Goal: Task Accomplishment & Management: Use online tool/utility

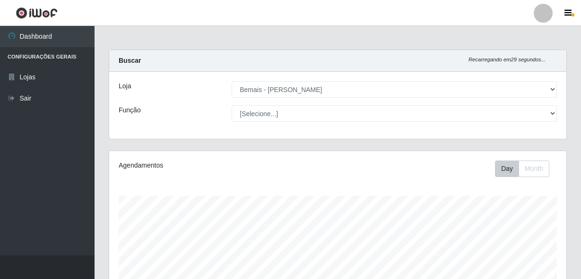
select select "230"
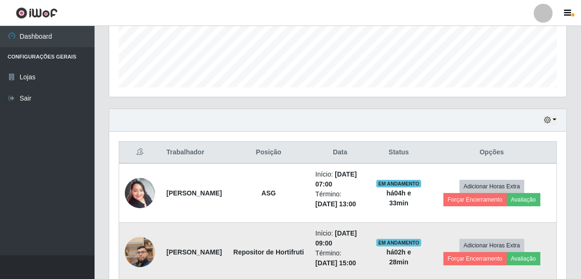
scroll to position [265, 0]
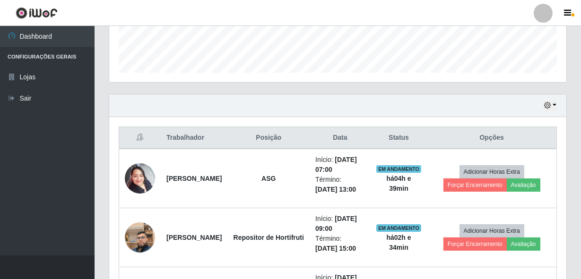
click at [215, 113] on div "Hoje 1 dia 3 dias 1 Semana Não encerrados" at bounding box center [337, 106] width 457 height 23
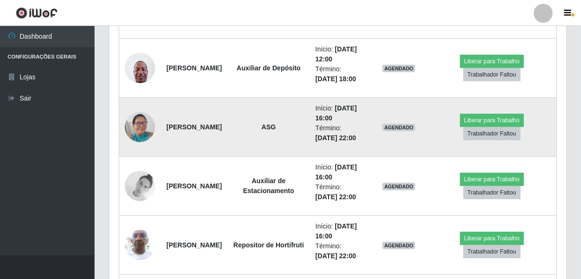
scroll to position [567, 0]
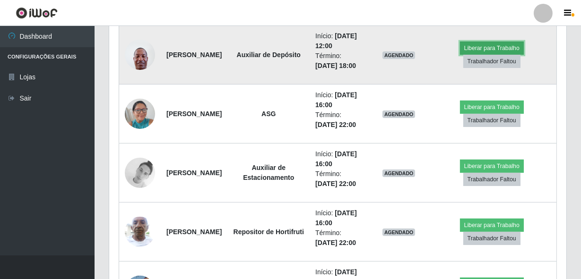
click at [485, 55] on button "Liberar para Trabalho" at bounding box center [492, 48] width 64 height 13
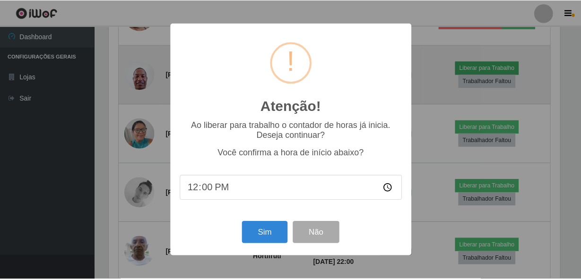
scroll to position [196, 453]
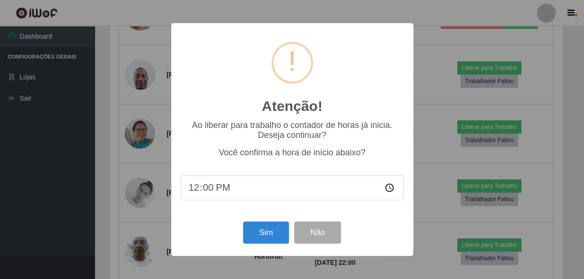
click at [207, 187] on input "12:00" at bounding box center [292, 187] width 223 height 25
type input "12:11"
click at [264, 234] on button "Sim" at bounding box center [266, 233] width 46 height 22
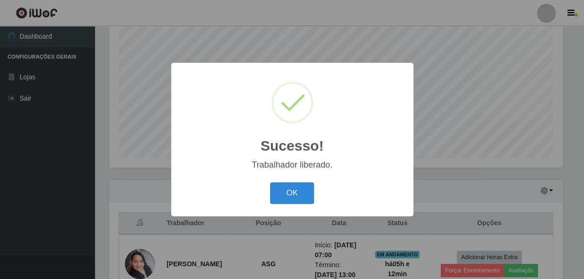
click at [270, 183] on button "OK" at bounding box center [292, 194] width 44 height 22
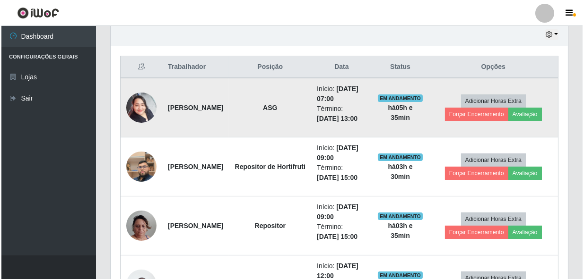
scroll to position [351, 0]
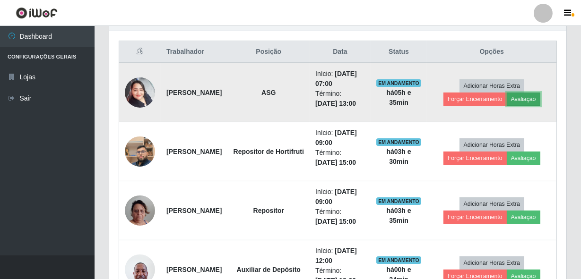
click at [532, 106] on button "Avaliação" at bounding box center [524, 99] width 34 height 13
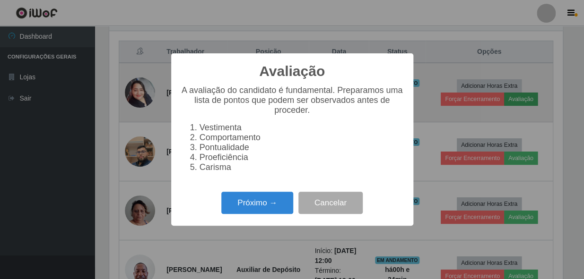
scroll to position [196, 453]
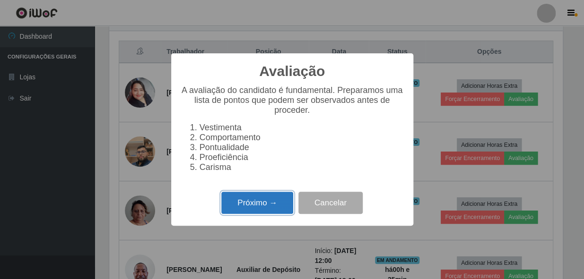
click at [264, 205] on button "Próximo →" at bounding box center [257, 203] width 72 height 22
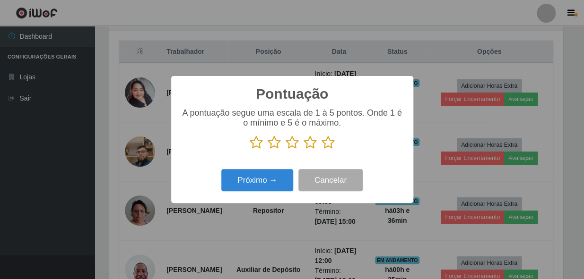
click at [325, 143] on icon at bounding box center [328, 143] width 13 height 14
click at [322, 150] on input "radio" at bounding box center [322, 150] width 0 height 0
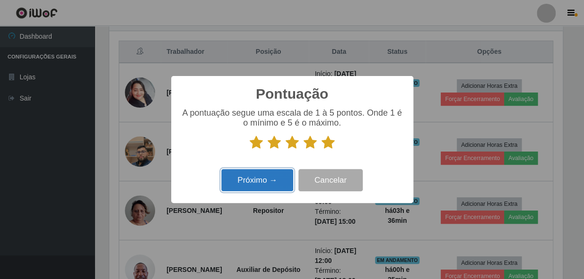
click at [259, 184] on button "Próximo →" at bounding box center [257, 180] width 72 height 22
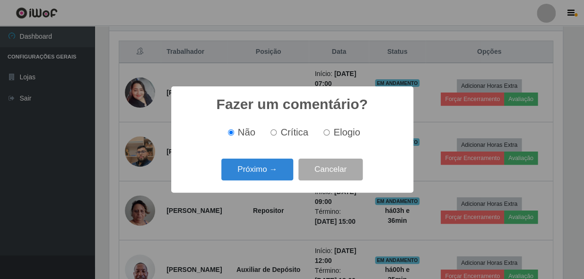
click at [324, 133] on input "Elogio" at bounding box center [326, 133] width 6 height 6
radio input "true"
click at [262, 162] on button "Próximo →" at bounding box center [257, 170] width 72 height 22
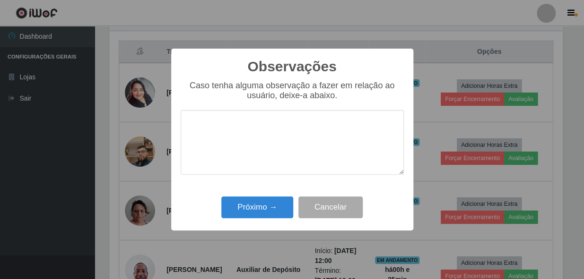
click at [288, 141] on textarea at bounding box center [292, 142] width 223 height 65
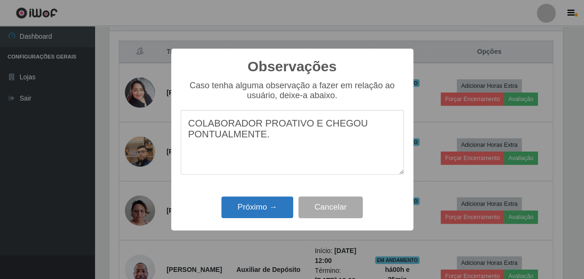
type textarea "COLABORADOR PROATIVO E CHEGOU PONTUALMENTE."
click at [274, 220] on div "Próximo → Cancelar" at bounding box center [292, 207] width 223 height 27
click at [288, 212] on button "Próximo →" at bounding box center [257, 208] width 72 height 22
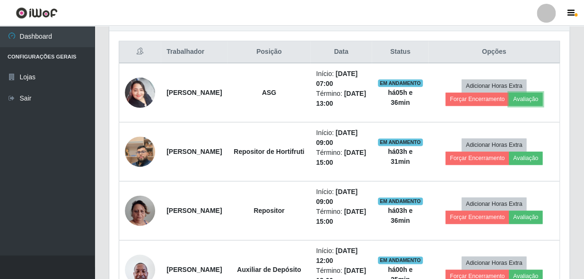
scroll to position [196, 457]
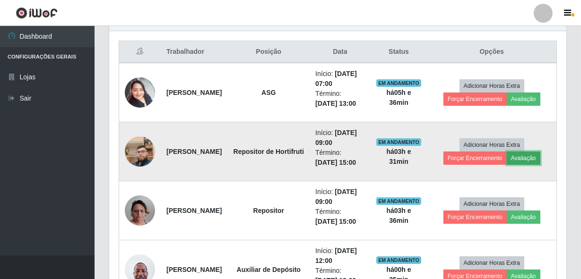
click at [530, 165] on button "Avaliação" at bounding box center [524, 158] width 34 height 13
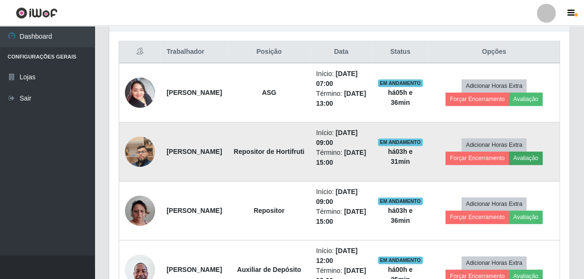
scroll to position [196, 453]
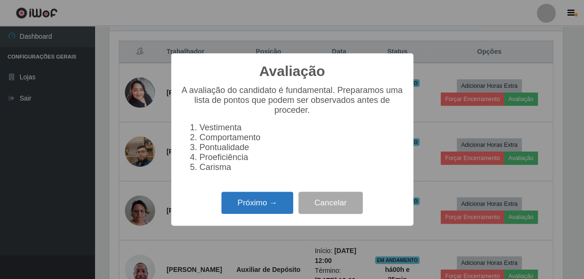
click at [245, 206] on button "Próximo →" at bounding box center [257, 203] width 72 height 22
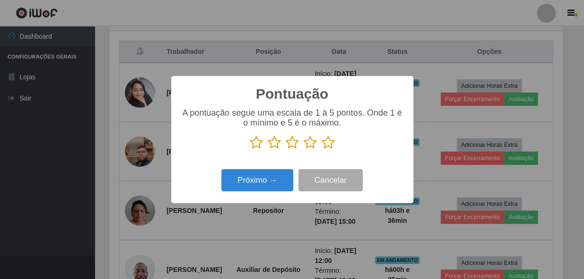
scroll to position [472703, 472445]
click at [286, 148] on icon at bounding box center [292, 143] width 13 height 14
click at [286, 150] on input "radio" at bounding box center [286, 150] width 0 height 0
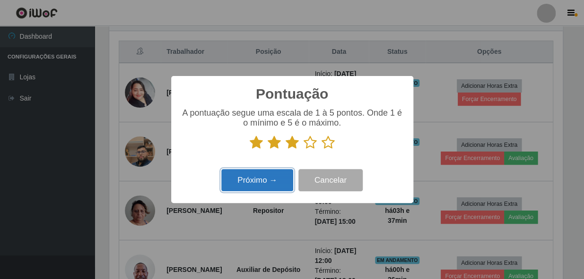
click at [259, 180] on button "Próximo →" at bounding box center [257, 180] width 72 height 22
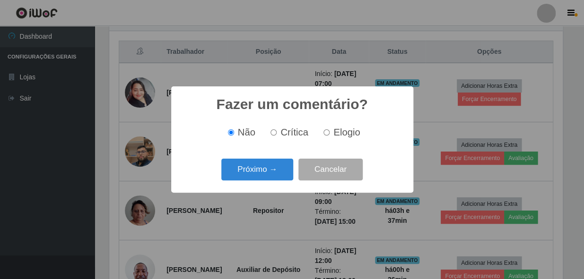
click at [275, 137] on label "Crítica" at bounding box center [288, 132] width 42 height 11
click at [275, 136] on input "Crítica" at bounding box center [273, 133] width 6 height 6
radio input "true"
click at [270, 167] on button "Próximo →" at bounding box center [257, 170] width 72 height 22
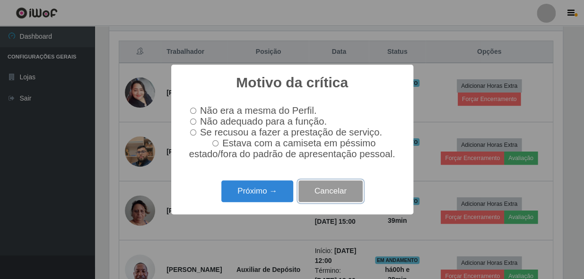
click at [338, 201] on button "Cancelar" at bounding box center [330, 192] width 64 height 22
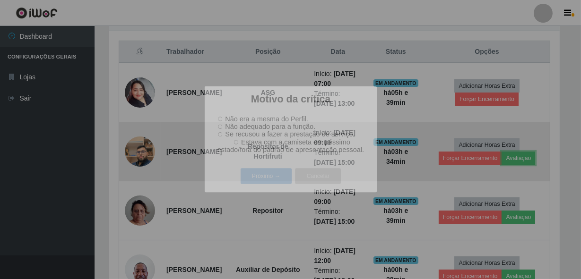
scroll to position [196, 457]
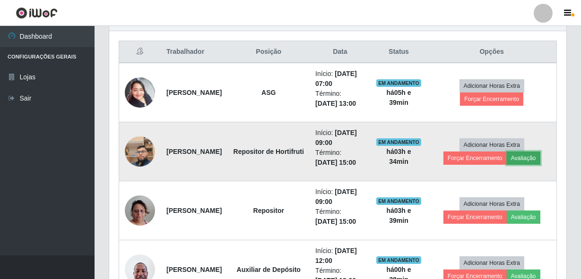
click at [526, 165] on button "Avaliação" at bounding box center [524, 158] width 34 height 13
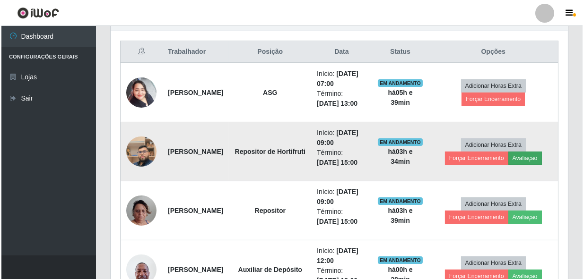
scroll to position [196, 453]
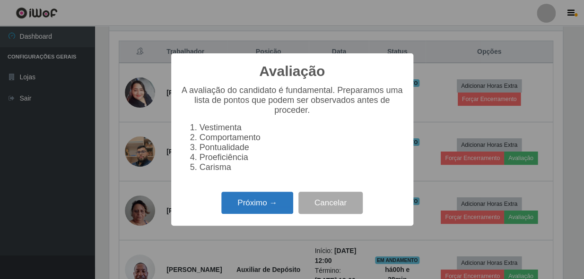
click at [262, 201] on button "Próximo →" at bounding box center [257, 203] width 72 height 22
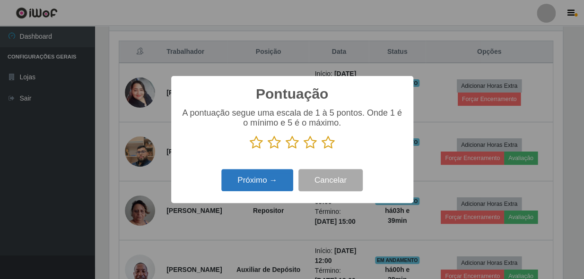
scroll to position [472703, 472445]
click at [309, 147] on icon at bounding box center [310, 143] width 13 height 14
click at [304, 150] on input "radio" at bounding box center [304, 150] width 0 height 0
click at [262, 175] on button "Próximo →" at bounding box center [257, 180] width 72 height 22
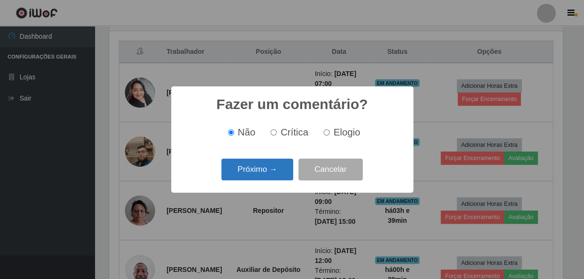
drag, startPoint x: 324, startPoint y: 135, endPoint x: 274, endPoint y: 165, distance: 58.1
click at [324, 135] on input "Elogio" at bounding box center [326, 133] width 6 height 6
radio input "true"
click at [255, 174] on button "Próximo →" at bounding box center [257, 170] width 72 height 22
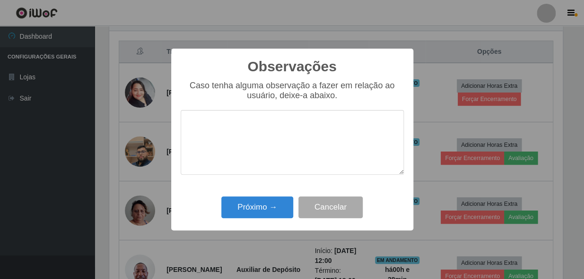
click at [257, 157] on textarea at bounding box center [292, 142] width 223 height 65
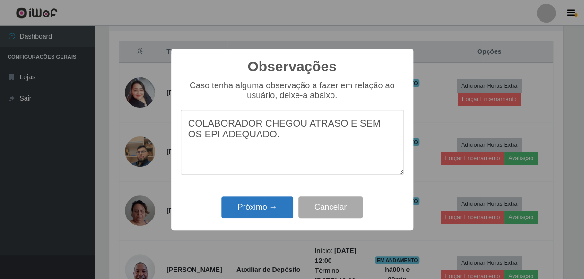
type textarea "COLABORADOR CHEGOU ATRASO E SEM OS EPI ADEQUADO."
click at [257, 203] on button "Próximo →" at bounding box center [257, 208] width 72 height 22
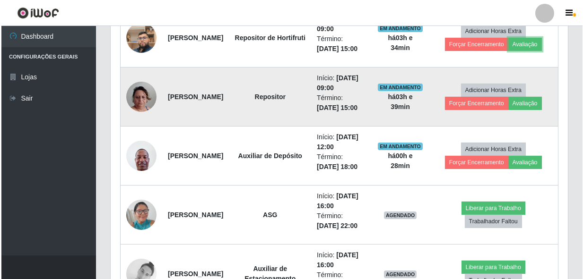
scroll to position [480, 0]
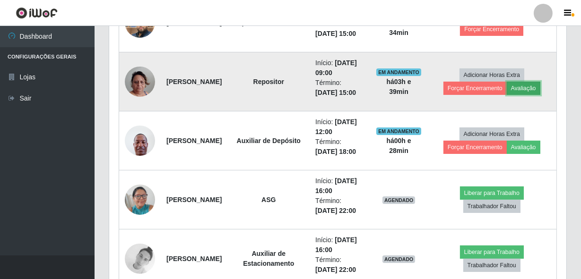
click at [533, 95] on button "Avaliação" at bounding box center [524, 88] width 34 height 13
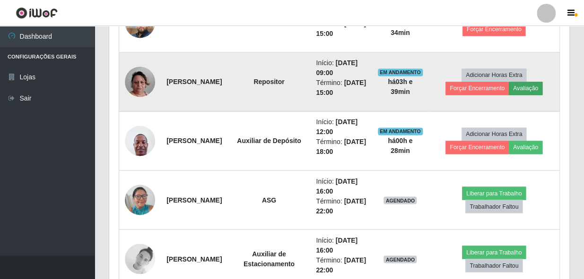
scroll to position [196, 453]
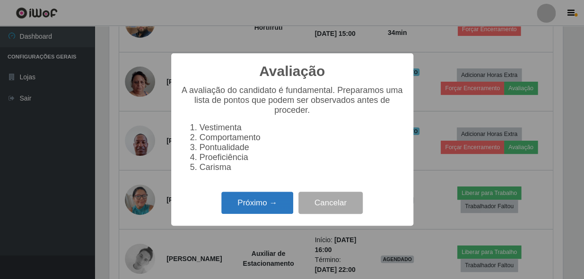
click at [270, 203] on button "Próximo →" at bounding box center [257, 203] width 72 height 22
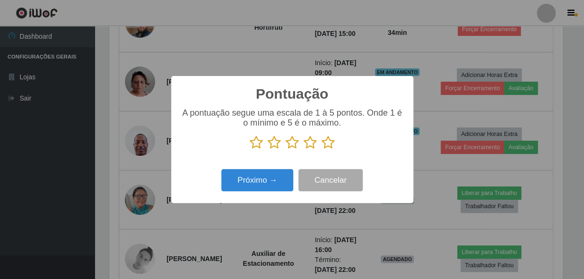
scroll to position [472703, 472445]
drag, startPoint x: 332, startPoint y: 141, endPoint x: 327, endPoint y: 145, distance: 6.8
click at [330, 142] on icon at bounding box center [328, 143] width 13 height 14
click at [322, 150] on input "radio" at bounding box center [322, 150] width 0 height 0
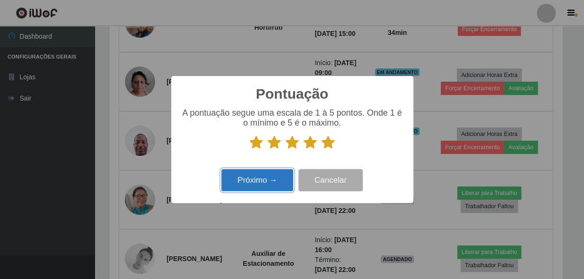
click at [281, 174] on button "Próximo →" at bounding box center [257, 180] width 72 height 22
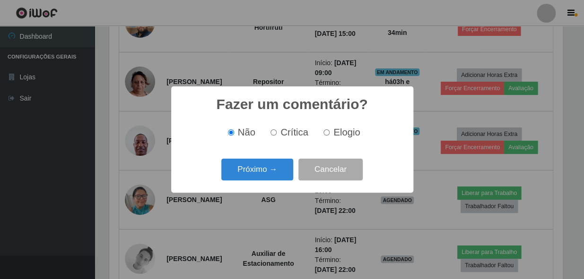
drag, startPoint x: 328, startPoint y: 133, endPoint x: 310, endPoint y: 140, distance: 19.1
click at [327, 133] on input "Elogio" at bounding box center [326, 133] width 6 height 6
radio input "true"
click at [259, 165] on button "Próximo →" at bounding box center [257, 170] width 72 height 22
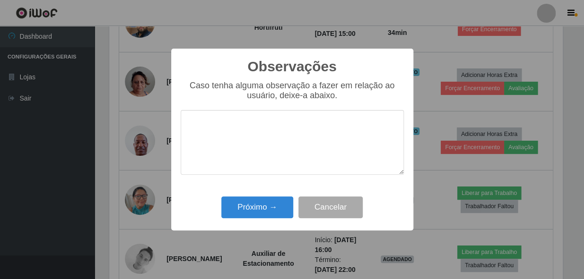
click at [277, 143] on textarea at bounding box center [292, 142] width 223 height 65
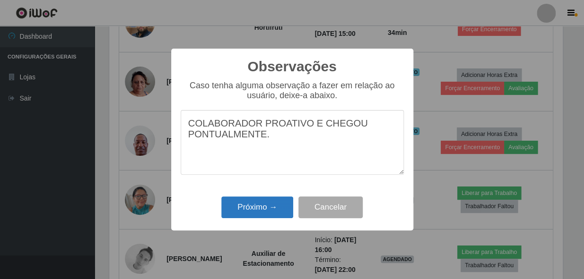
type textarea "COLABORADOR PROATIVO E CHEGOU PONTUALMENTE."
click at [244, 204] on button "Próximo →" at bounding box center [257, 208] width 72 height 22
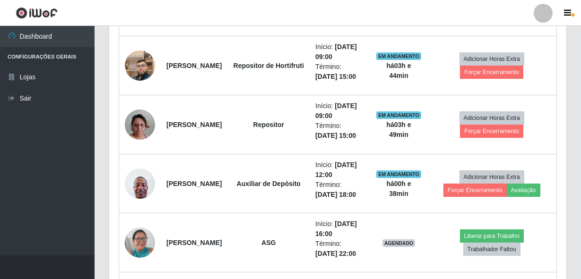
scroll to position [308, 0]
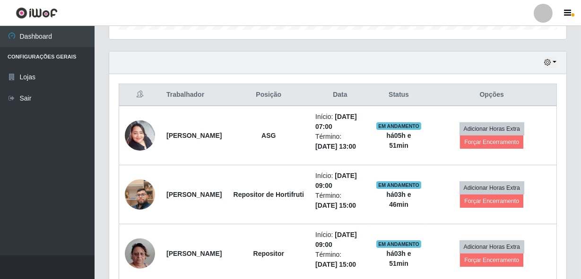
click at [296, 86] on th "Posição" at bounding box center [268, 95] width 82 height 22
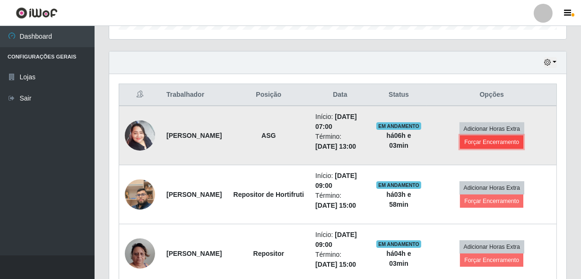
click at [477, 149] on button "Forçar Encerramento" at bounding box center [491, 142] width 63 height 13
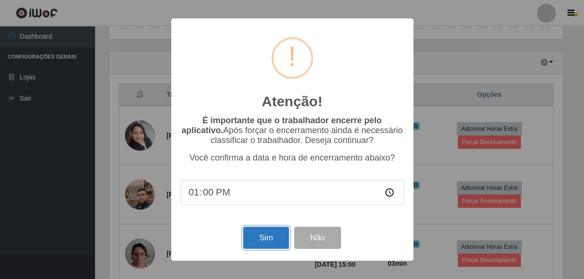
click at [263, 234] on button "Sim" at bounding box center [266, 238] width 46 height 22
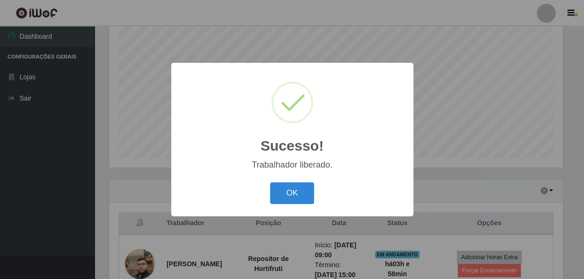
click at [270, 183] on button "OK" at bounding box center [292, 194] width 44 height 22
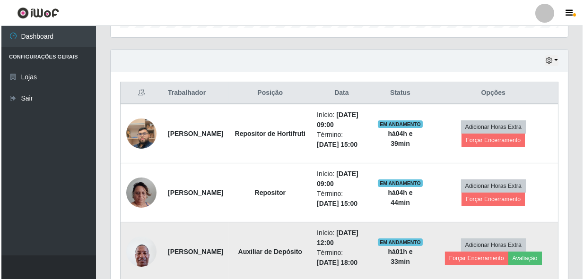
scroll to position [308, 0]
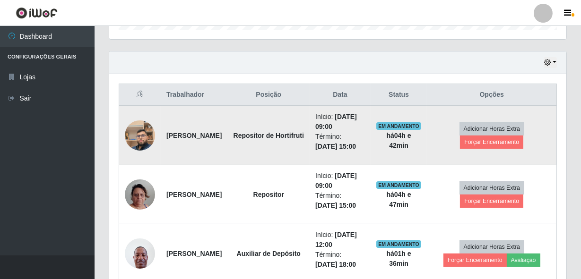
click at [128, 147] on img at bounding box center [140, 136] width 30 height 54
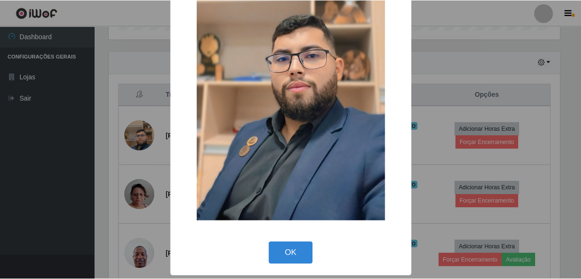
scroll to position [140, 0]
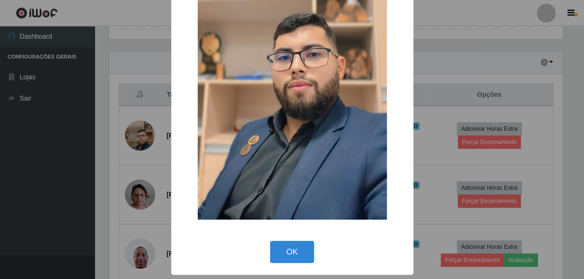
click at [82, 164] on div "× OK Cancel" at bounding box center [292, 139] width 584 height 279
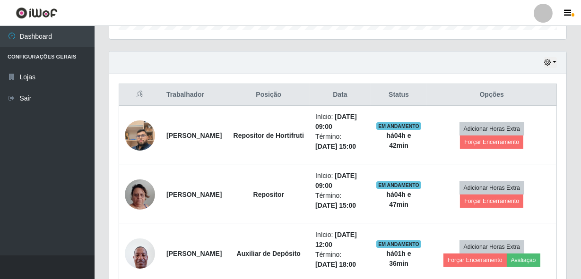
scroll to position [196, 457]
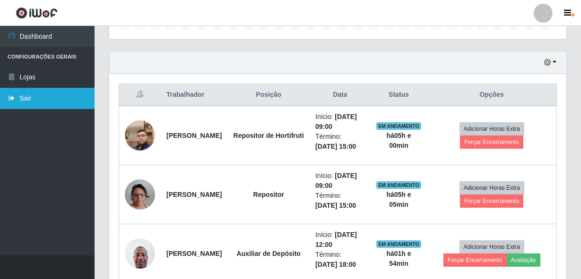
click at [39, 101] on link "Sair" at bounding box center [47, 98] width 95 height 21
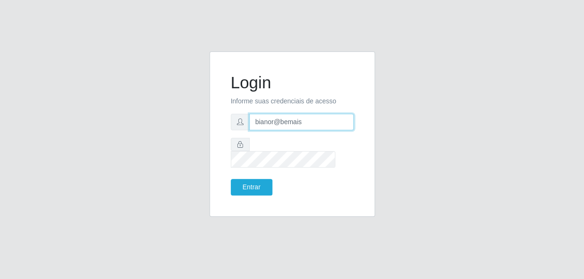
click at [313, 130] on input "bianor@bemais" at bounding box center [301, 122] width 105 height 17
click at [530, 113] on div "Login Informe suas credenciais de acesso bianor@bemais Entrar" at bounding box center [292, 140] width 539 height 177
click at [310, 140] on form "Login Informe suas credenciais de acesso bianor@bemais Entrar" at bounding box center [292, 134] width 123 height 123
drag, startPoint x: 320, startPoint y: 129, endPoint x: 233, endPoint y: 139, distance: 88.0
click at [233, 139] on form "Login Informe suas credenciais de acesso bianor@bemais Entrar" at bounding box center [292, 134] width 123 height 123
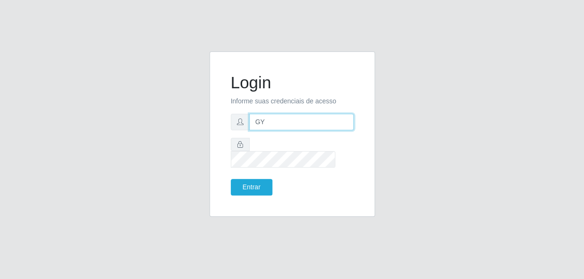
type input "gyovana@bemais"
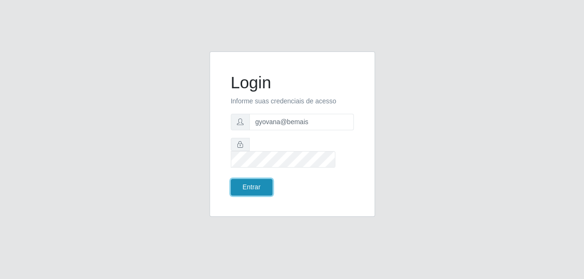
click at [254, 185] on button "Entrar" at bounding box center [252, 187] width 42 height 17
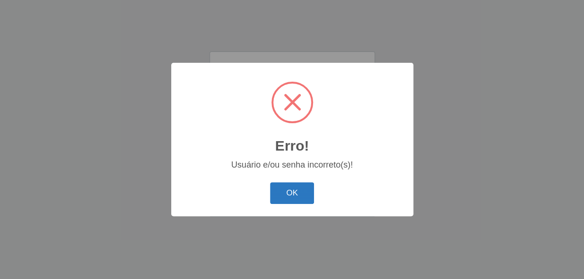
click at [284, 183] on button "OK" at bounding box center [292, 194] width 44 height 22
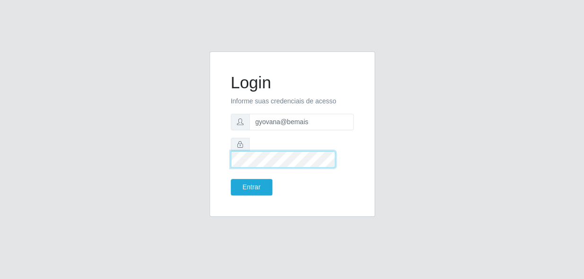
click at [188, 158] on div "Login Informe suas credenciais de acesso gyovana@bemais Entrar" at bounding box center [292, 140] width 539 height 177
click at [231, 179] on button "Entrar" at bounding box center [252, 187] width 42 height 17
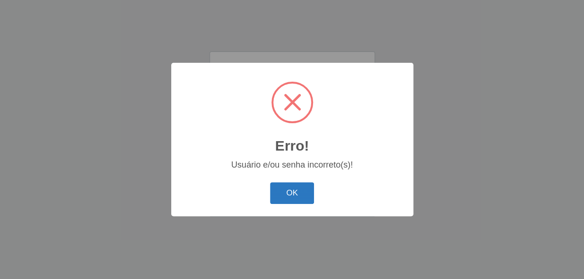
click at [292, 200] on button "OK" at bounding box center [292, 194] width 44 height 22
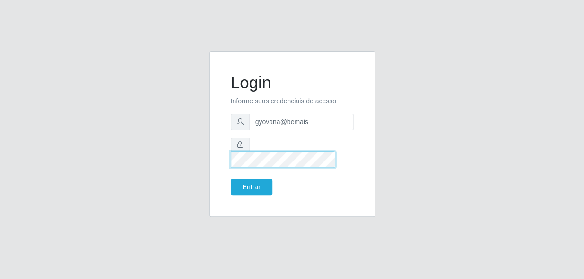
click at [161, 123] on div "Login Informe suas credenciais de acesso gyovana@bemais Entrar" at bounding box center [292, 140] width 539 height 177
click at [231, 179] on button "Entrar" at bounding box center [252, 187] width 42 height 17
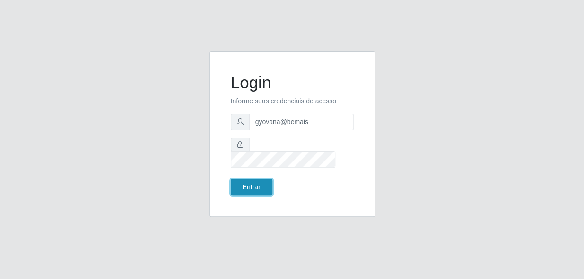
click at [259, 183] on button "Entrar" at bounding box center [252, 187] width 42 height 17
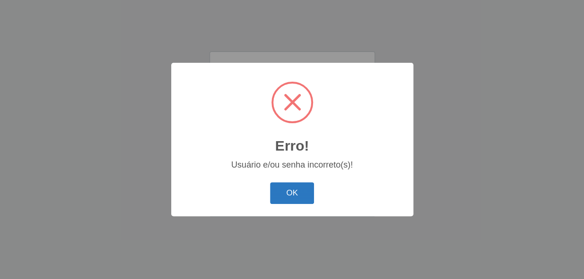
click at [292, 191] on button "OK" at bounding box center [292, 194] width 44 height 22
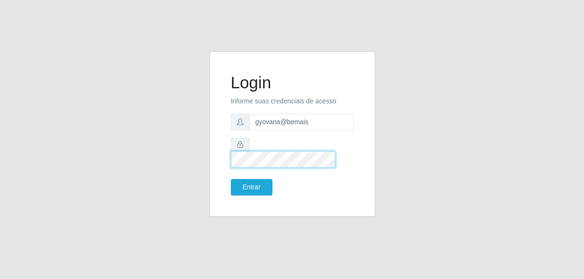
click at [189, 161] on div "Login Informe suas credenciais de acesso gyovana@bemais Entrar" at bounding box center [292, 140] width 539 height 177
click at [231, 179] on button "Entrar" at bounding box center [252, 187] width 42 height 17
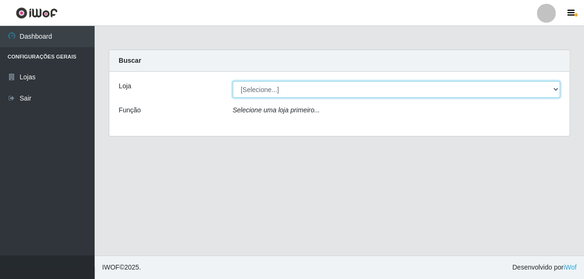
click at [502, 84] on select "[Selecione...] [PERSON_NAME]" at bounding box center [396, 89] width 327 height 17
select select "230"
click at [233, 81] on select "[Selecione...] [PERSON_NAME]" at bounding box center [396, 89] width 327 height 17
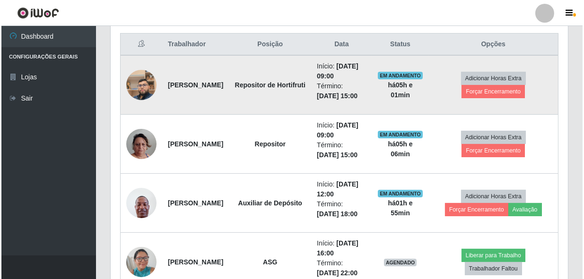
scroll to position [344, 0]
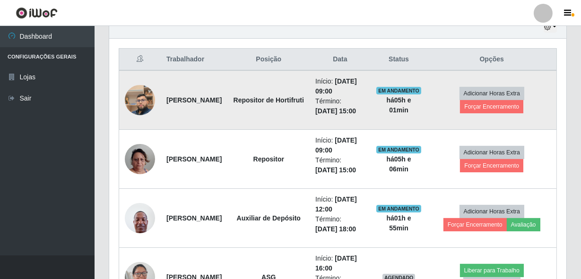
click at [139, 119] on img at bounding box center [140, 100] width 30 height 54
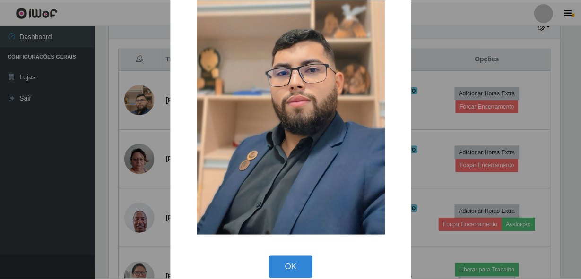
scroll to position [140, 0]
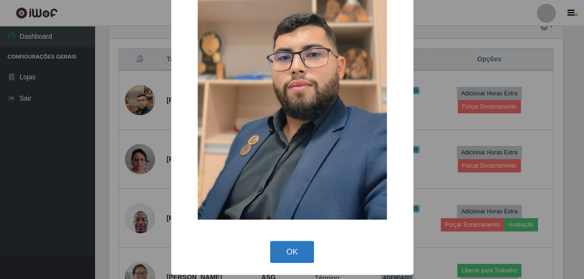
click at [290, 251] on button "OK" at bounding box center [292, 252] width 44 height 22
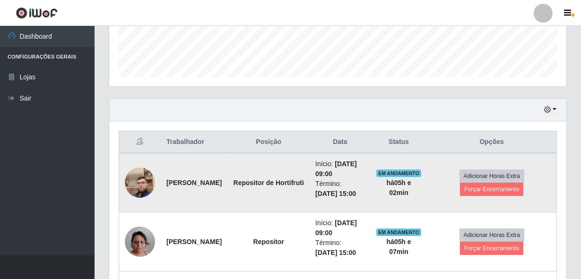
scroll to position [258, 0]
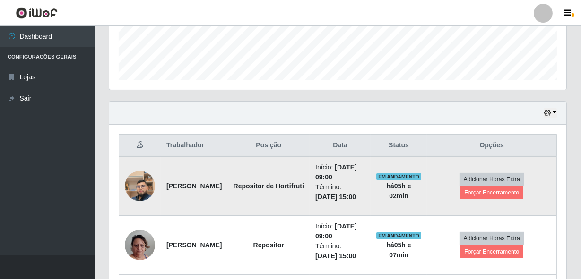
click at [134, 193] on img at bounding box center [140, 186] width 30 height 54
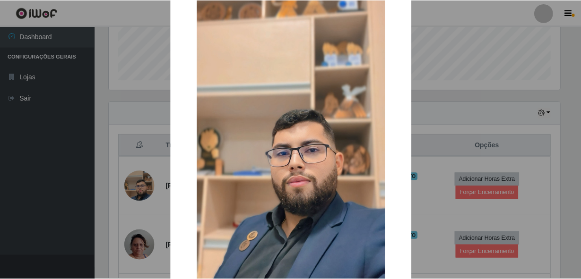
scroll to position [140, 0]
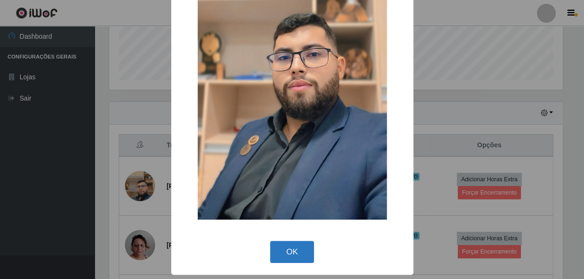
click at [288, 245] on button "OK" at bounding box center [292, 252] width 44 height 22
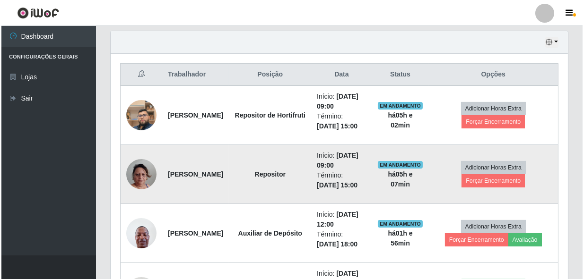
scroll to position [344, 0]
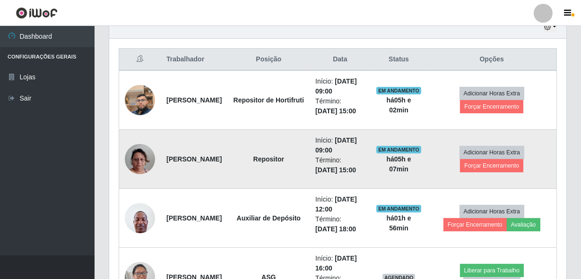
click at [141, 186] on img at bounding box center [140, 159] width 30 height 54
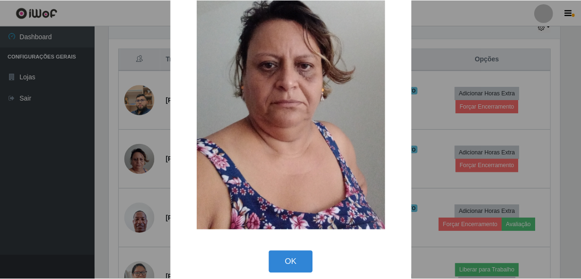
scroll to position [140, 0]
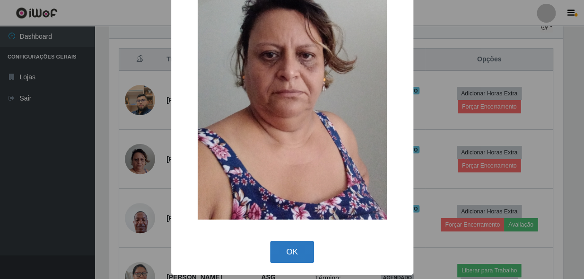
click at [292, 252] on button "OK" at bounding box center [292, 252] width 44 height 22
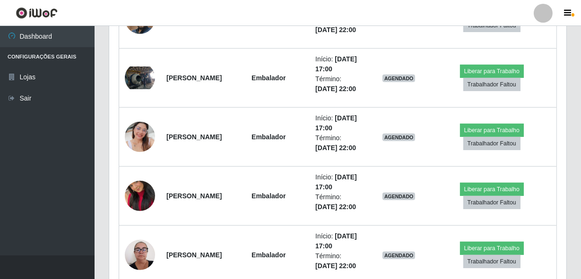
scroll to position [903, 0]
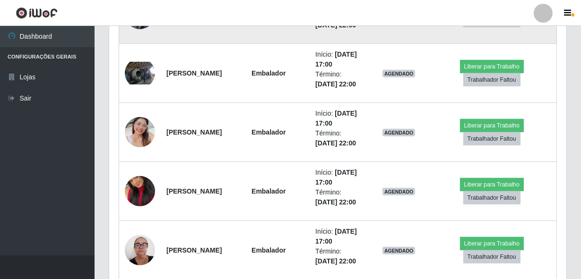
drag, startPoint x: 255, startPoint y: 184, endPoint x: 314, endPoint y: 179, distance: 58.9
click at [310, 44] on td "Repositor" at bounding box center [268, 14] width 82 height 59
drag, startPoint x: 314, startPoint y: 179, endPoint x: 288, endPoint y: 214, distance: 43.3
click at [288, 44] on td "Repositor" at bounding box center [268, 14] width 82 height 59
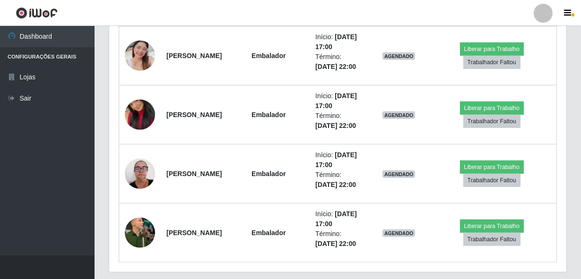
scroll to position [1031, 0]
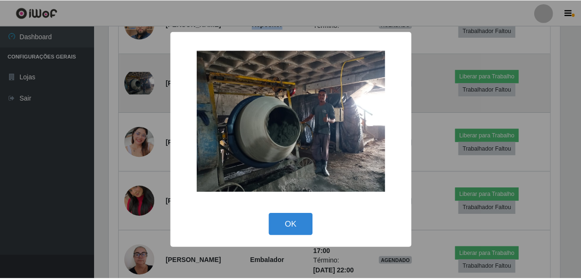
scroll to position [196, 453]
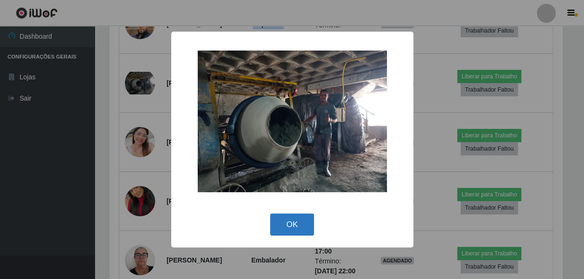
click at [288, 224] on button "OK" at bounding box center [292, 225] width 44 height 22
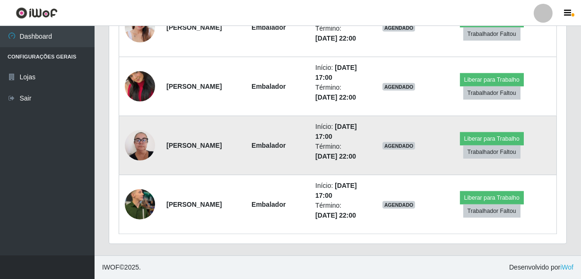
scroll to position [1194, 0]
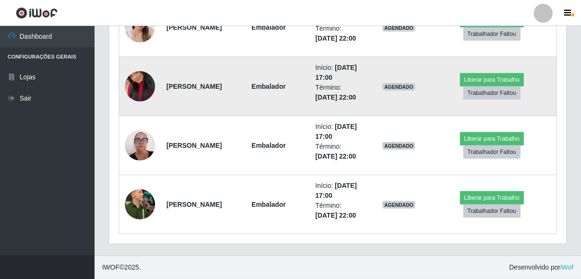
click at [147, 113] on img at bounding box center [140, 87] width 30 height 54
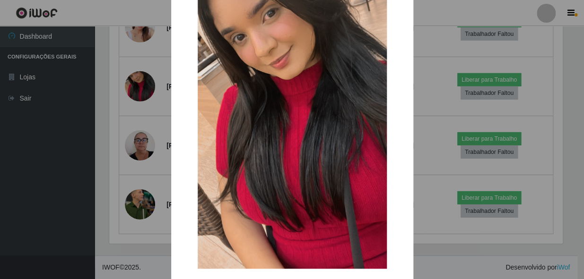
scroll to position [139, 0]
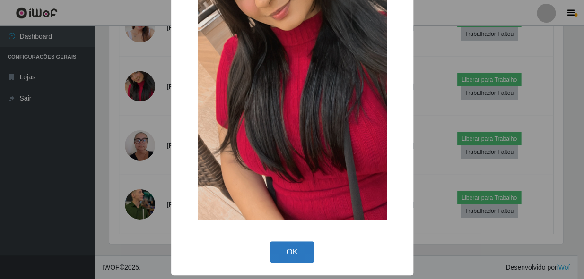
click at [284, 242] on button "OK" at bounding box center [292, 253] width 44 height 22
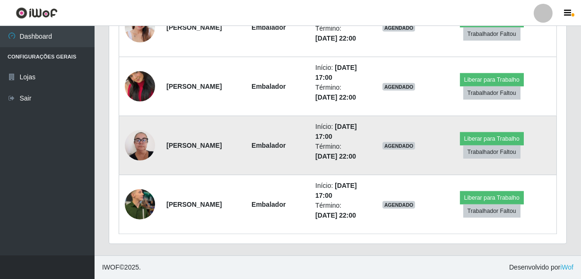
scroll to position [1284, 0]
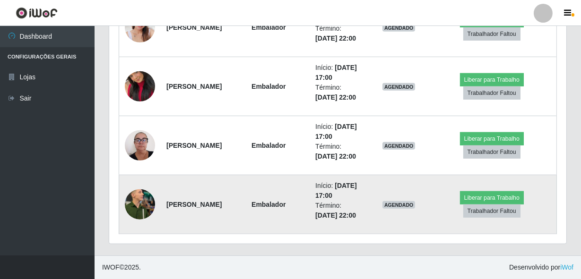
click at [153, 199] on img at bounding box center [140, 204] width 30 height 40
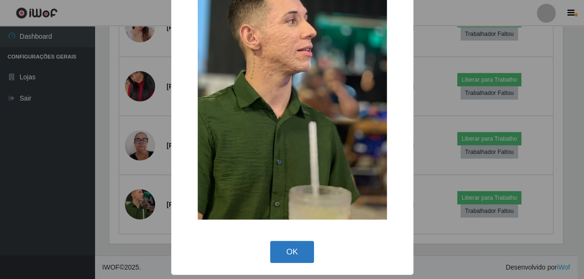
click at [289, 246] on button "OK" at bounding box center [292, 252] width 44 height 22
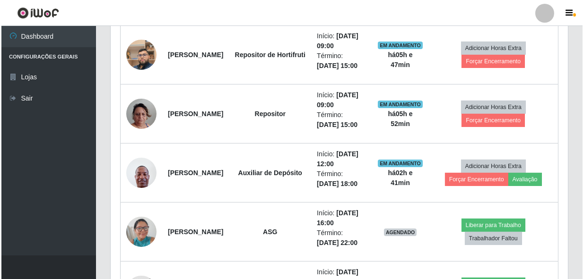
scroll to position [404, 0]
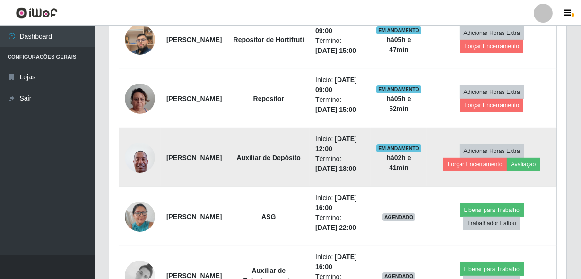
click at [137, 178] on img at bounding box center [140, 158] width 30 height 40
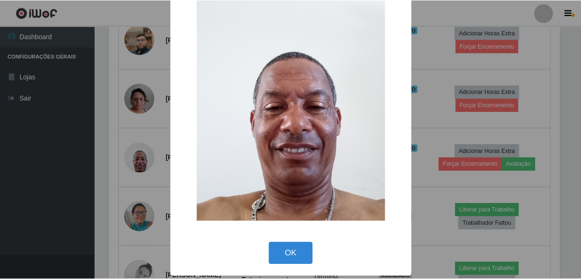
scroll to position [55, 0]
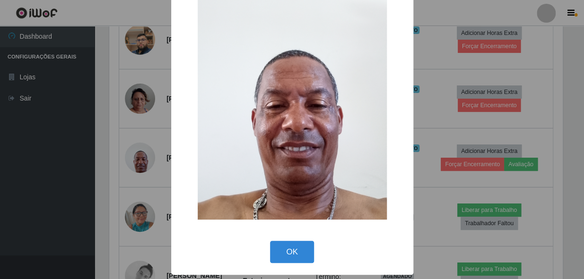
click at [294, 264] on div "OK Cancel" at bounding box center [292, 252] width 223 height 27
click at [294, 241] on button "OK" at bounding box center [292, 252] width 44 height 22
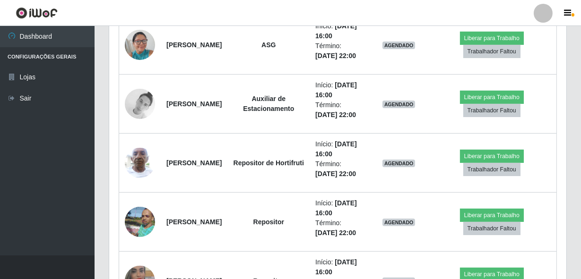
scroll to position [533, 0]
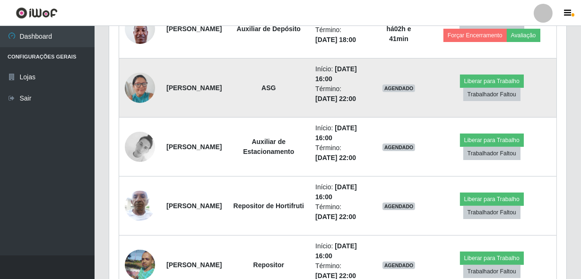
click at [141, 108] on img at bounding box center [140, 88] width 30 height 40
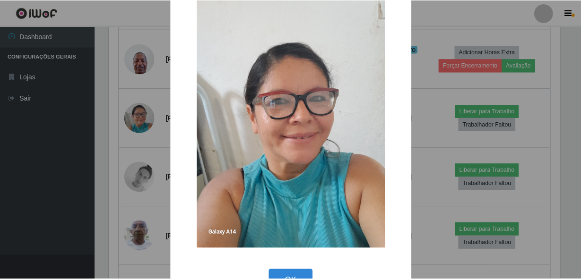
scroll to position [55, 0]
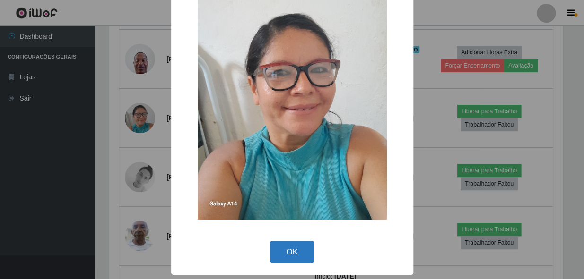
click at [293, 246] on button "OK" at bounding box center [292, 252] width 44 height 22
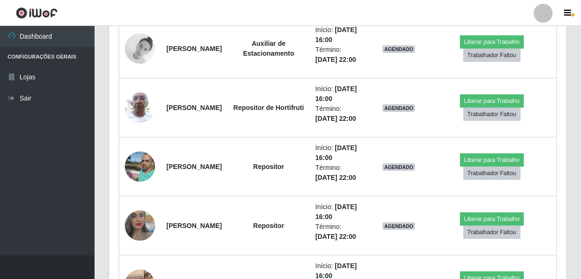
scroll to position [632, 0]
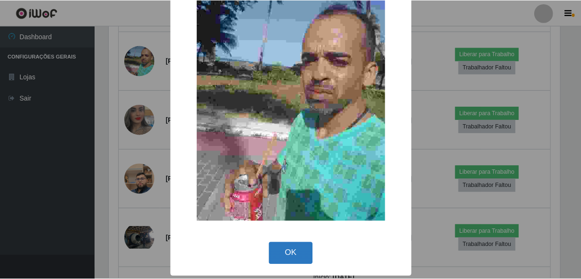
scroll to position [58, 0]
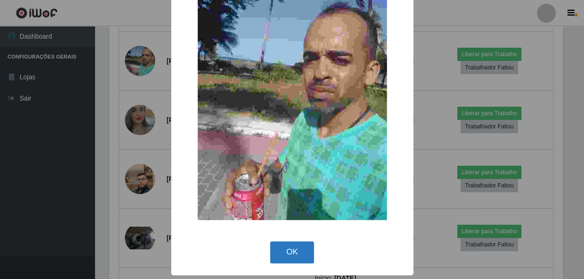
click at [285, 246] on button "OK" at bounding box center [292, 253] width 44 height 22
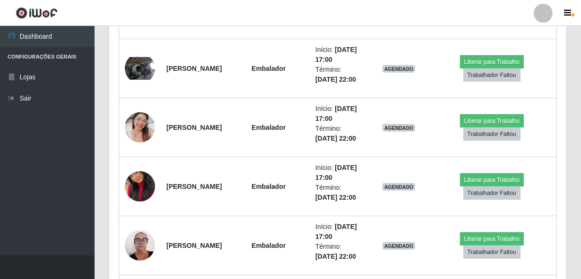
scroll to position [910, 0]
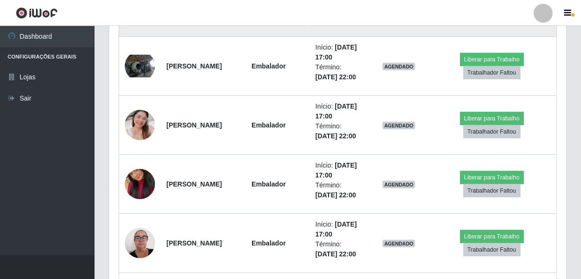
click at [136, 34] on img at bounding box center [140, 7] width 30 height 54
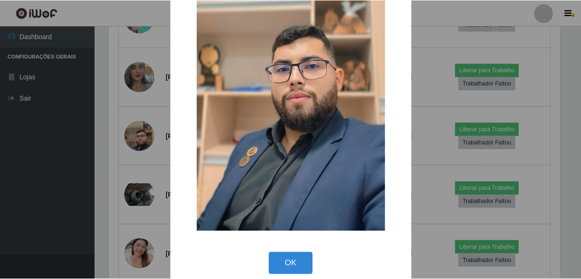
scroll to position [140, 0]
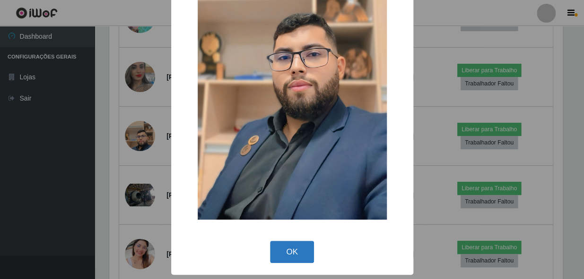
click at [288, 252] on button "OK" at bounding box center [292, 252] width 44 height 22
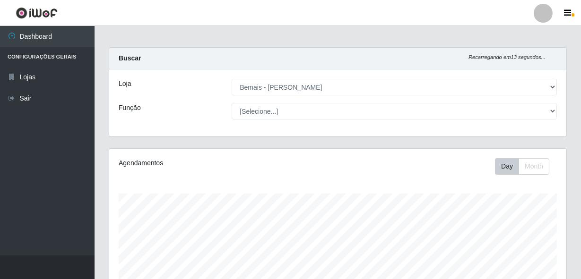
scroll to position [0, 0]
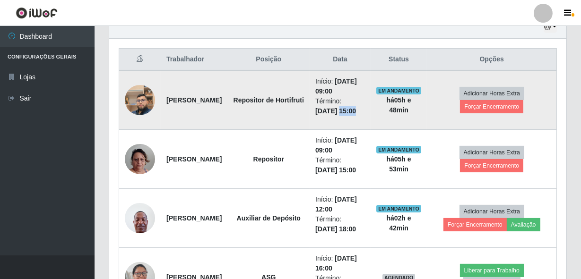
drag, startPoint x: 322, startPoint y: 132, endPoint x: 349, endPoint y: 124, distance: 28.0
click at [349, 124] on td "Início: [DATE] 09:00 Término: [DATE] 15:00" at bounding box center [340, 100] width 61 height 60
drag, startPoint x: 349, startPoint y: 124, endPoint x: 340, endPoint y: 141, distance: 18.8
click at [340, 130] on td "Início: [DATE] 09:00 Término: [DATE] 15:00" at bounding box center [340, 100] width 61 height 60
click at [485, 113] on button "Forçar Encerramento" at bounding box center [491, 106] width 63 height 13
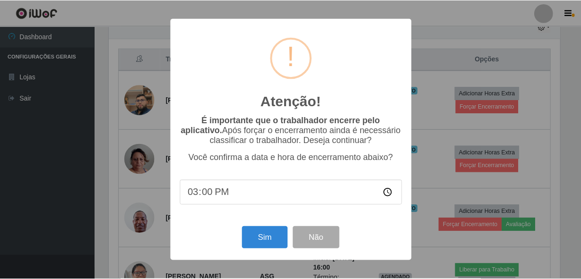
scroll to position [196, 453]
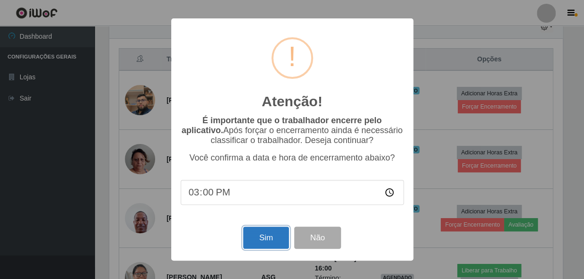
click at [270, 240] on button "Sim" at bounding box center [266, 238] width 46 height 22
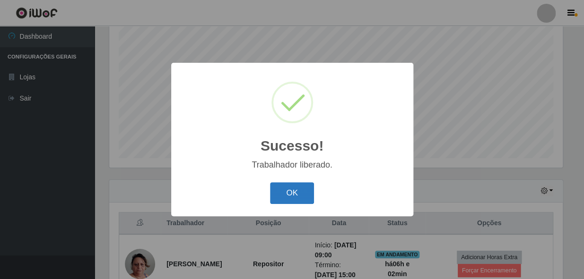
click at [297, 195] on button "OK" at bounding box center [292, 194] width 44 height 22
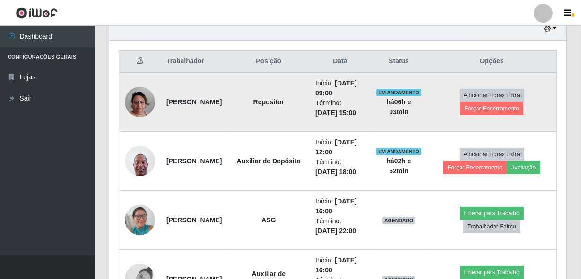
scroll to position [351, 0]
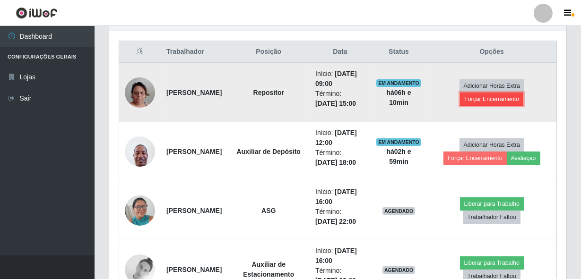
click at [506, 106] on button "Forçar Encerramento" at bounding box center [491, 99] width 63 height 13
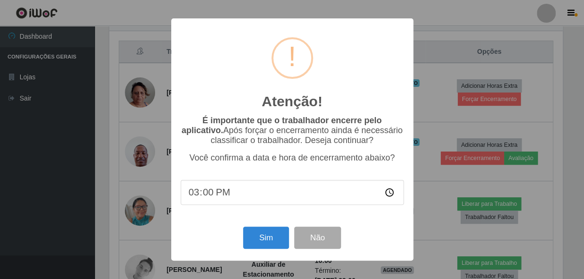
type input "15:06"
click at [265, 236] on button "Sim" at bounding box center [266, 238] width 46 height 22
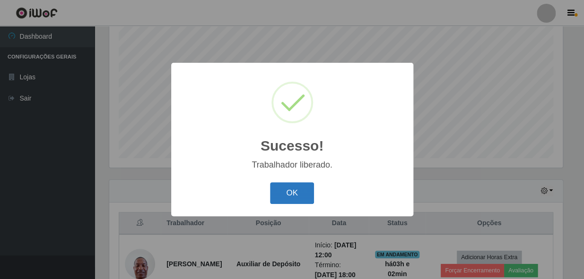
click at [281, 201] on button "OK" at bounding box center [292, 194] width 44 height 22
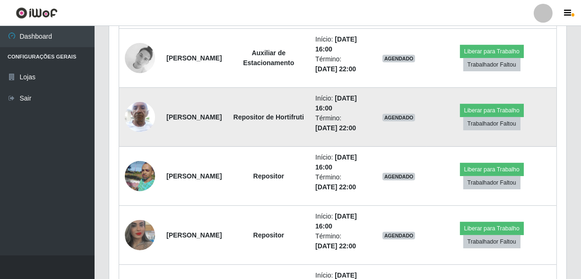
scroll to position [523, 0]
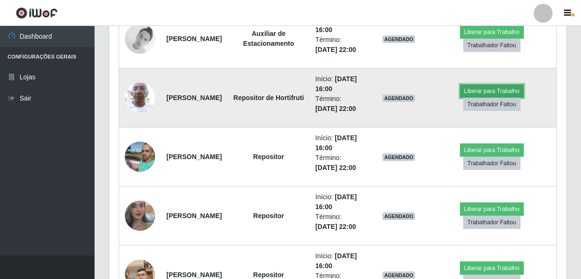
click at [501, 98] on button "Liberar para Trabalho" at bounding box center [492, 91] width 64 height 13
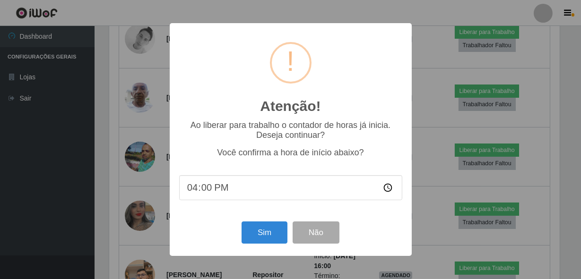
scroll to position [196, 453]
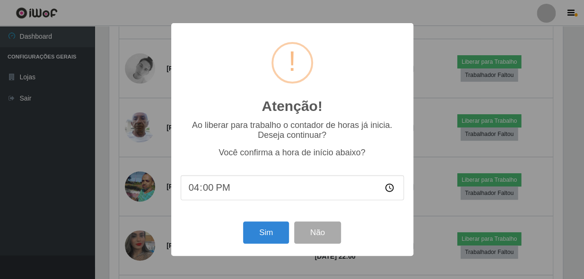
click at [262, 223] on div "Sim Não" at bounding box center [292, 232] width 223 height 27
click at [264, 232] on button "Sim" at bounding box center [266, 233] width 46 height 22
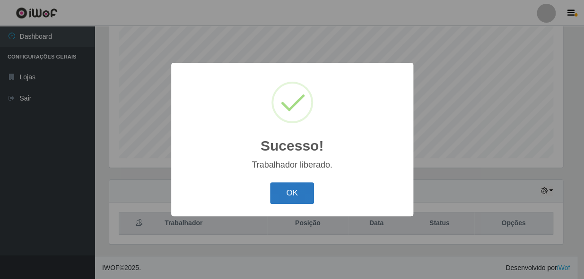
click at [310, 194] on button "OK" at bounding box center [292, 194] width 44 height 22
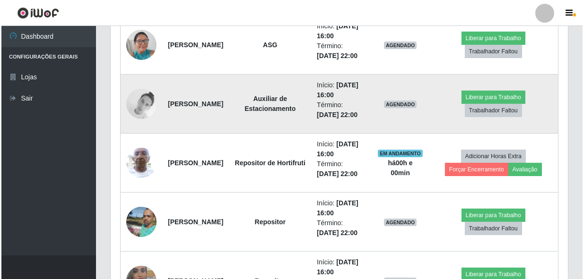
scroll to position [480, 0]
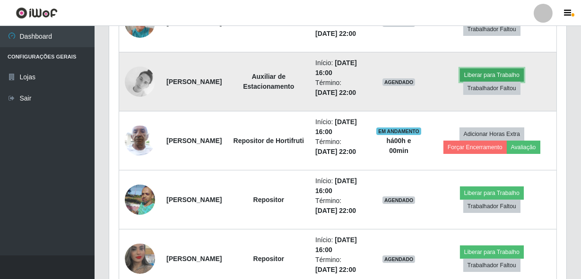
click at [494, 82] on button "Liberar para Trabalho" at bounding box center [492, 75] width 64 height 13
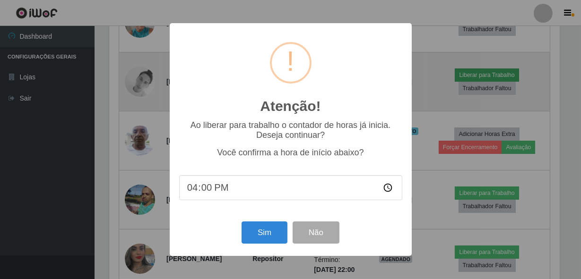
scroll to position [196, 453]
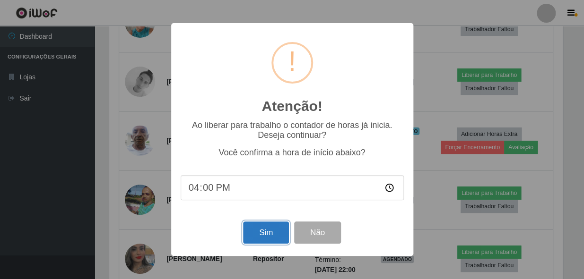
click at [262, 236] on button "Sim" at bounding box center [266, 233] width 46 height 22
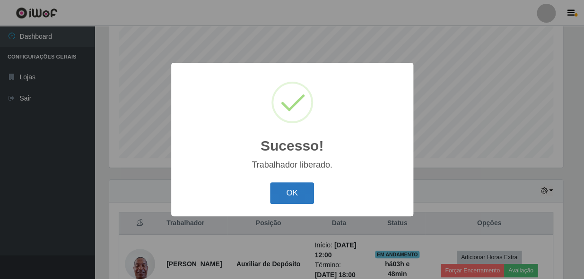
click at [300, 187] on button "OK" at bounding box center [292, 194] width 44 height 22
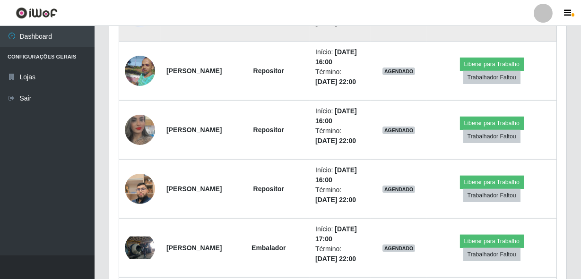
scroll to position [653, 0]
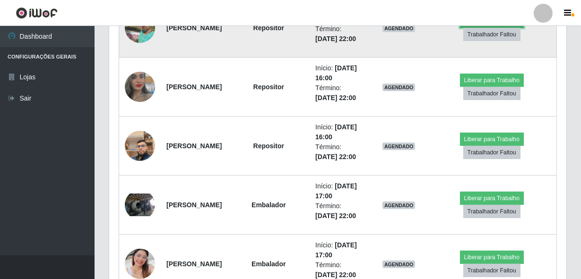
click at [506, 28] on button "Liberar para Trabalho" at bounding box center [492, 21] width 64 height 13
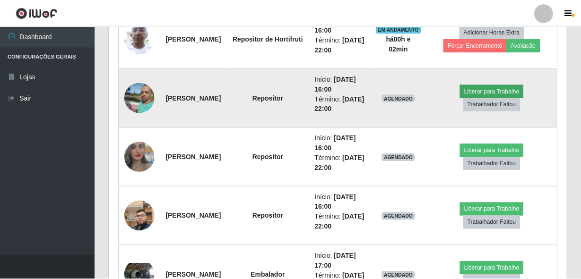
scroll to position [196, 453]
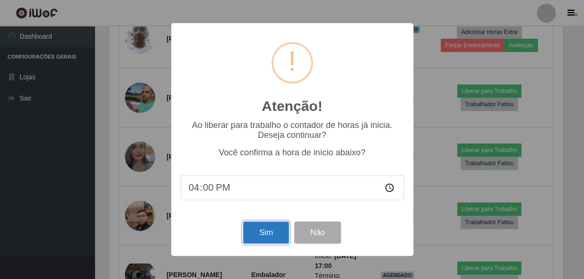
click at [268, 234] on button "Sim" at bounding box center [266, 233] width 46 height 22
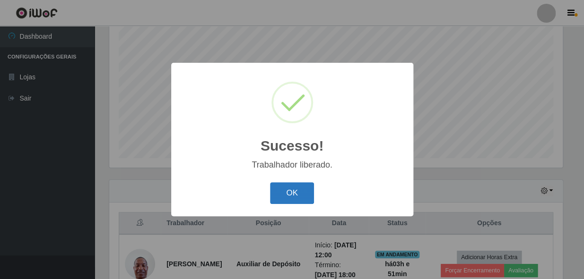
click at [279, 191] on button "OK" at bounding box center [292, 194] width 44 height 22
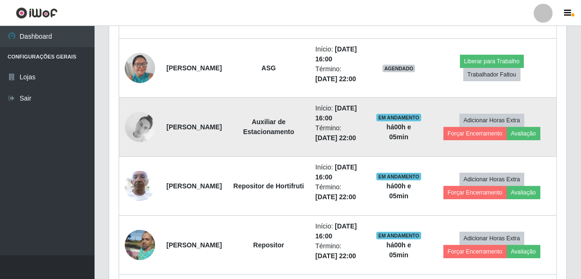
scroll to position [394, 0]
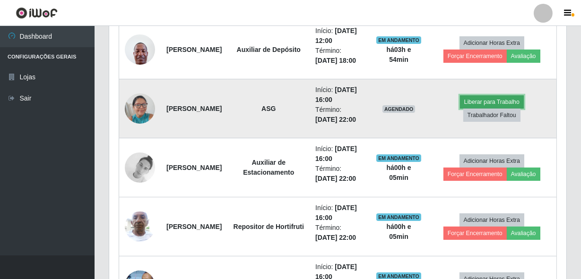
click at [494, 109] on button "Liberar para Trabalho" at bounding box center [492, 102] width 64 height 13
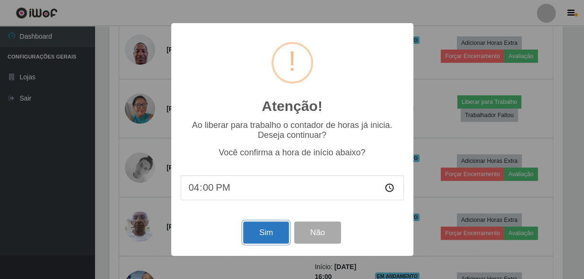
click at [258, 234] on button "Sim" at bounding box center [266, 233] width 46 height 22
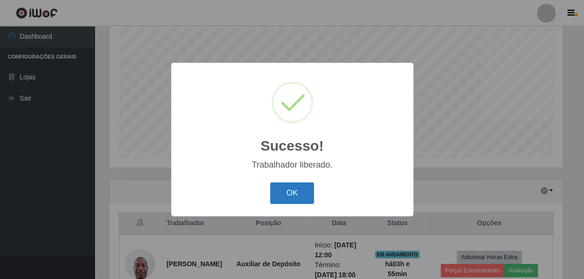
click at [291, 187] on button "OK" at bounding box center [292, 194] width 44 height 22
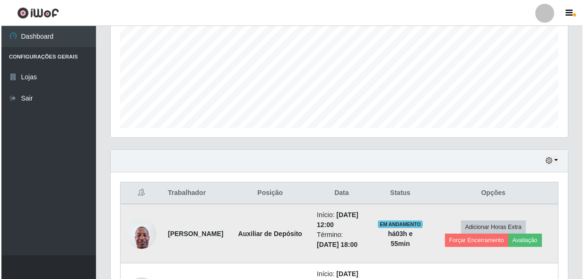
scroll to position [394, 0]
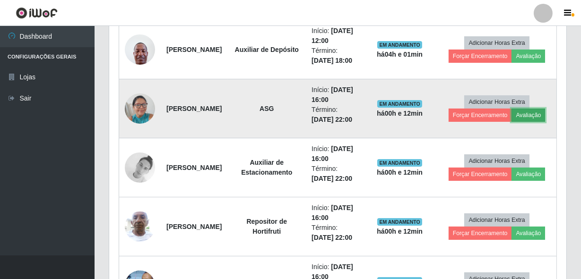
click at [526, 122] on button "Avaliação" at bounding box center [529, 115] width 34 height 13
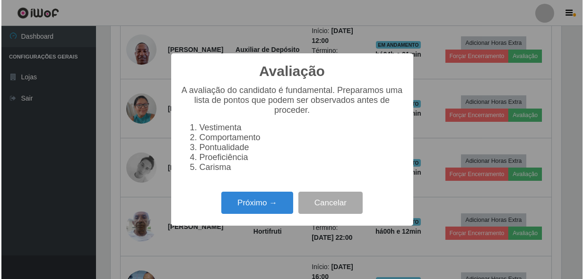
scroll to position [196, 453]
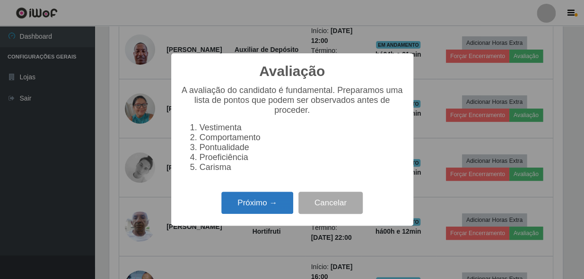
click at [253, 201] on button "Próximo →" at bounding box center [257, 203] width 72 height 22
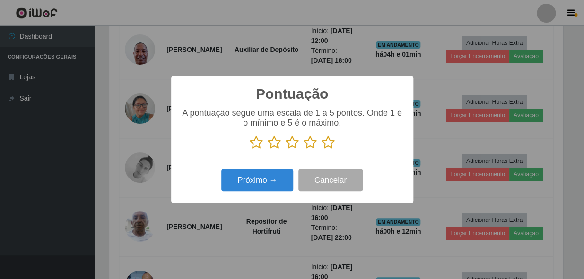
scroll to position [472703, 472445]
click at [323, 145] on icon at bounding box center [328, 143] width 13 height 14
click at [322, 150] on input "radio" at bounding box center [322, 150] width 0 height 0
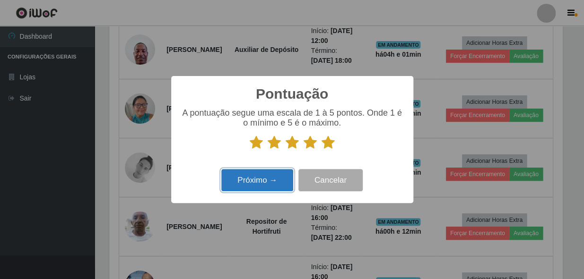
click at [260, 180] on button "Próximo →" at bounding box center [257, 180] width 72 height 22
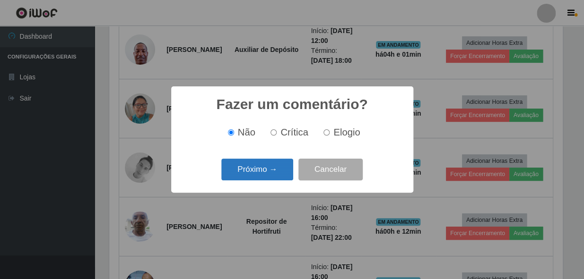
click at [255, 172] on button "Próximo →" at bounding box center [257, 170] width 72 height 22
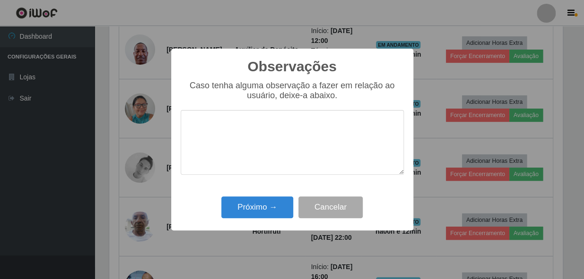
click at [253, 146] on textarea at bounding box center [292, 142] width 223 height 65
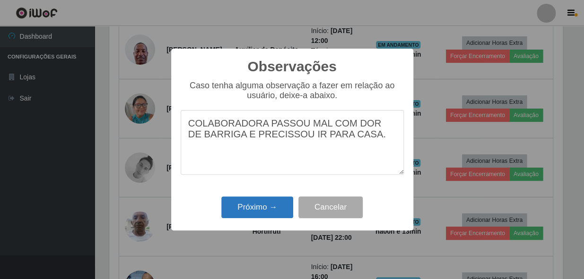
type textarea "COLABORADORA PASSOU MAL COM DOR DE BARRIGA E PRECISSOU IR PARA CASA."
click at [260, 208] on button "Próximo →" at bounding box center [257, 208] width 72 height 22
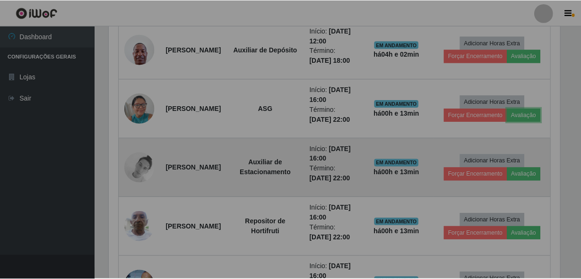
scroll to position [196, 457]
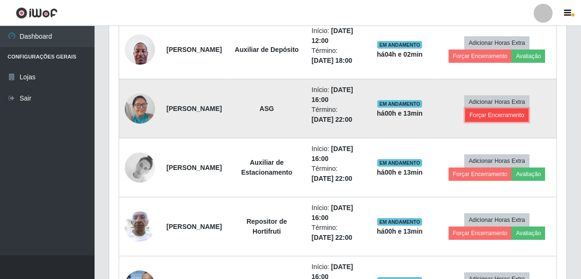
click at [482, 122] on button "Forçar Encerramento" at bounding box center [496, 115] width 63 height 13
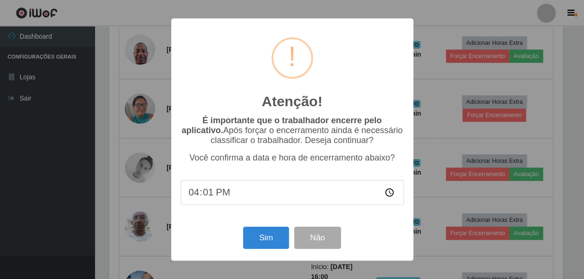
type input "16:12"
click at [265, 241] on button "Sim" at bounding box center [266, 238] width 46 height 22
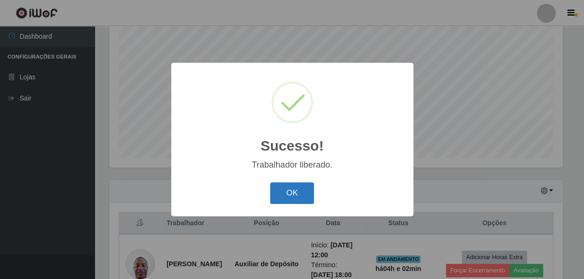
click at [296, 201] on button "OK" at bounding box center [292, 194] width 44 height 22
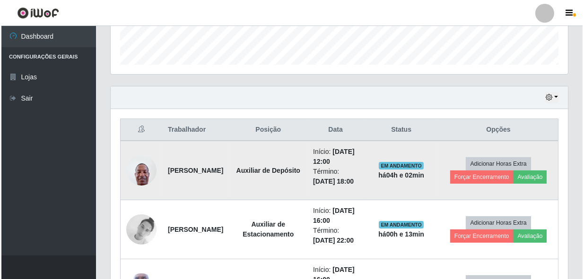
scroll to position [308, 0]
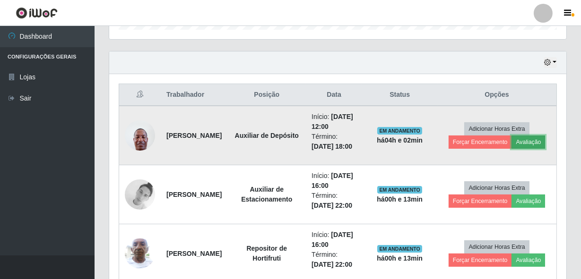
click at [545, 149] on button "Avaliação" at bounding box center [529, 142] width 34 height 13
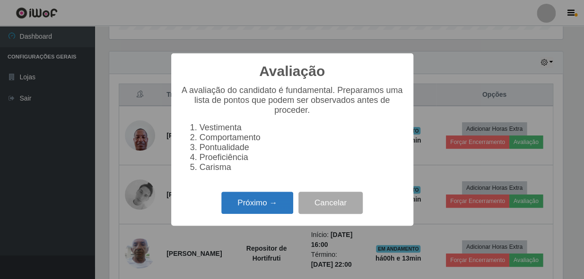
click at [280, 209] on button "Próximo →" at bounding box center [257, 203] width 72 height 22
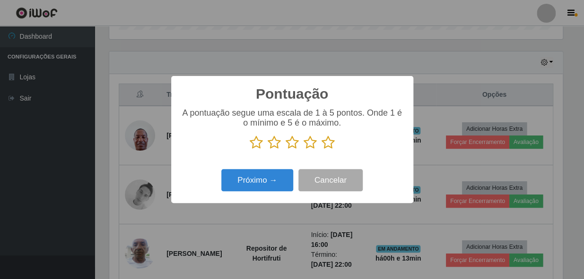
click at [317, 142] on p at bounding box center [292, 143] width 223 height 14
click at [329, 144] on icon at bounding box center [328, 143] width 13 height 14
click at [322, 150] on input "radio" at bounding box center [322, 150] width 0 height 0
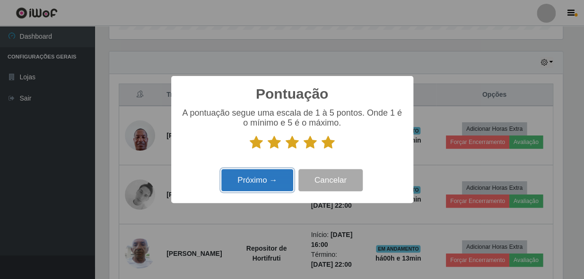
click at [248, 183] on button "Próximo →" at bounding box center [257, 180] width 72 height 22
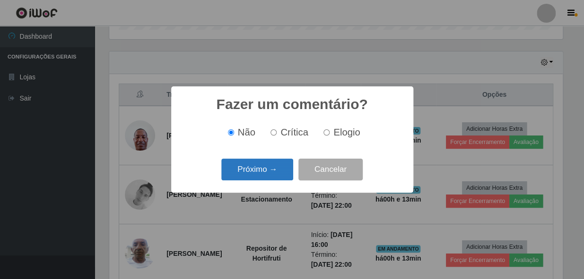
click at [247, 179] on button "Próximo →" at bounding box center [257, 170] width 72 height 22
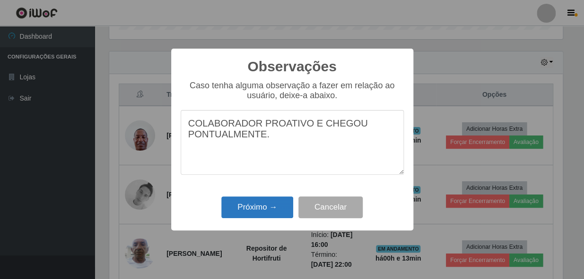
type textarea "COLABORADOR PROATIVO E CHEGOU PONTUALMENTE."
click at [261, 203] on button "Próximo →" at bounding box center [257, 208] width 72 height 22
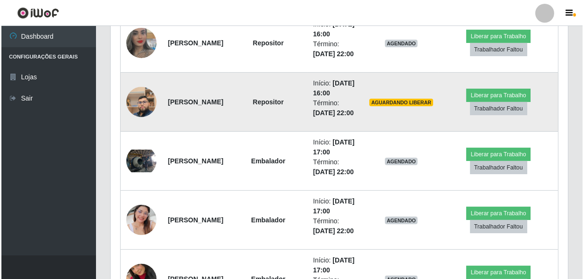
scroll to position [653, 0]
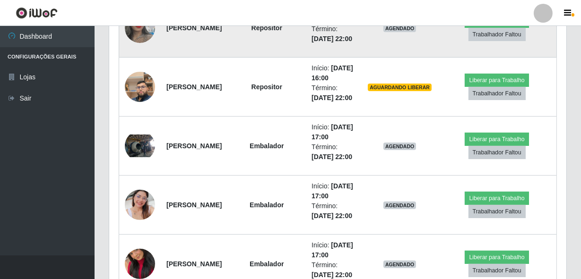
click at [142, 55] on img at bounding box center [140, 28] width 30 height 54
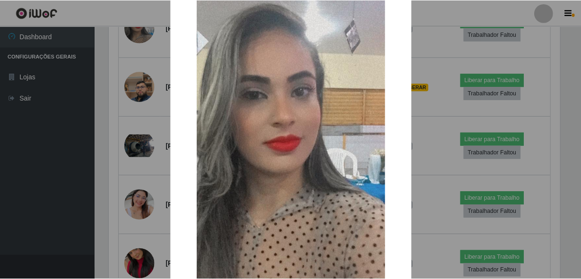
scroll to position [140, 0]
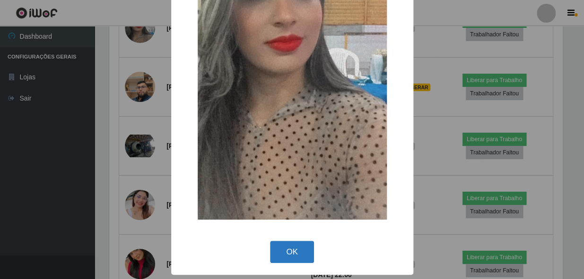
click at [297, 260] on button "OK" at bounding box center [292, 252] width 44 height 22
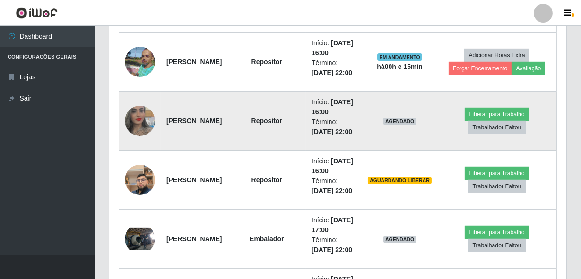
scroll to position [575, 0]
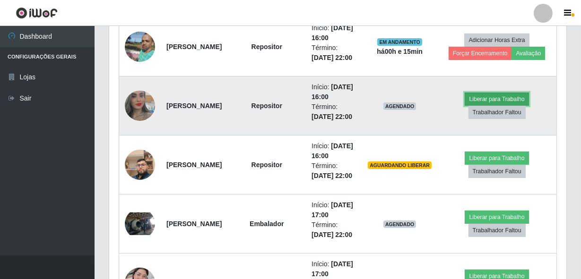
click at [489, 106] on button "Liberar para Trabalho" at bounding box center [497, 99] width 64 height 13
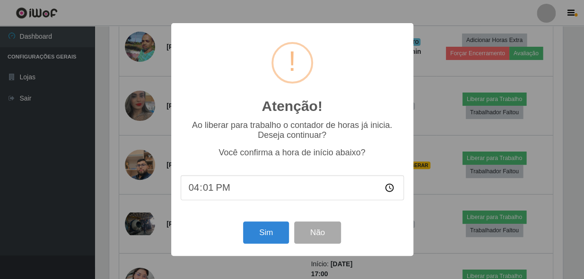
type input "16:11"
click at [270, 233] on button "Sim" at bounding box center [266, 233] width 46 height 22
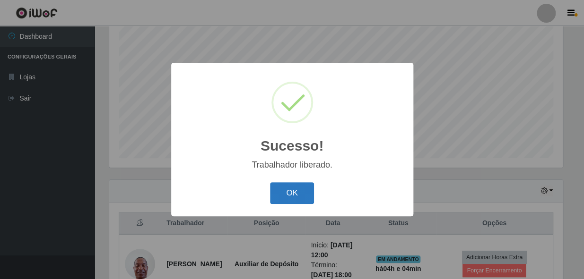
click at [284, 188] on button "OK" at bounding box center [292, 194] width 44 height 22
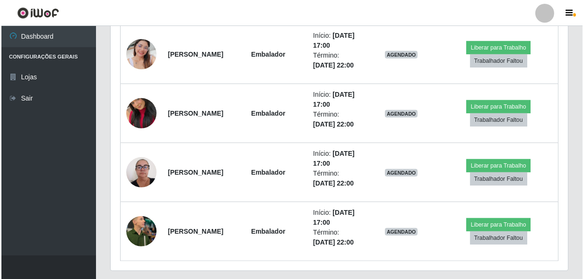
scroll to position [704, 0]
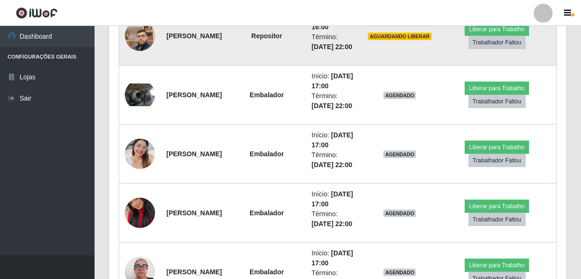
click at [140, 63] on img at bounding box center [140, 36] width 30 height 54
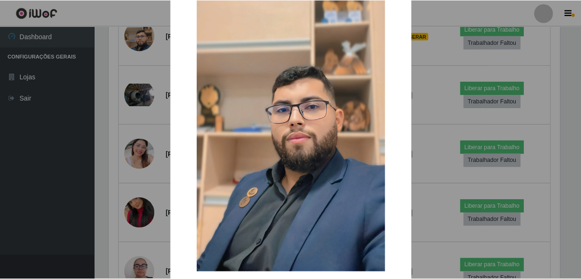
scroll to position [140, 0]
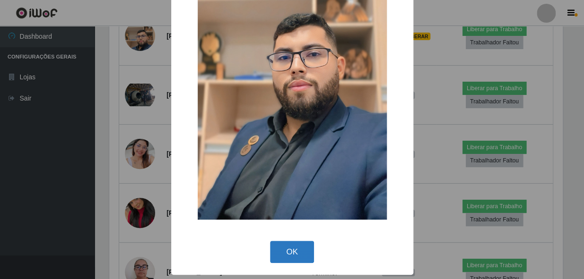
click at [291, 251] on button "OK" at bounding box center [292, 252] width 44 height 22
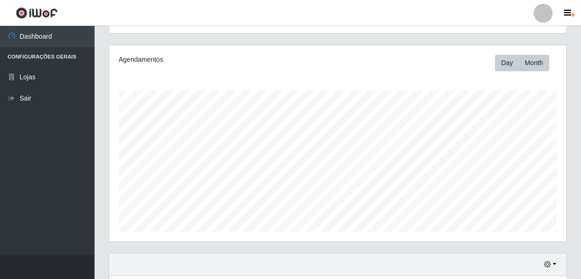
scroll to position [129, 0]
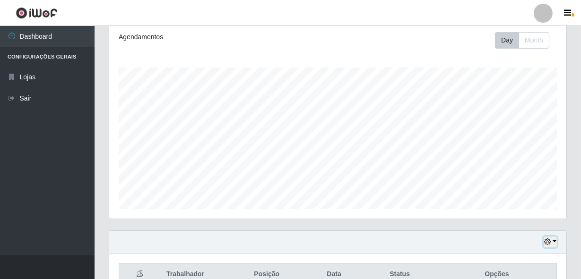
click at [546, 241] on icon "button" at bounding box center [547, 242] width 7 height 7
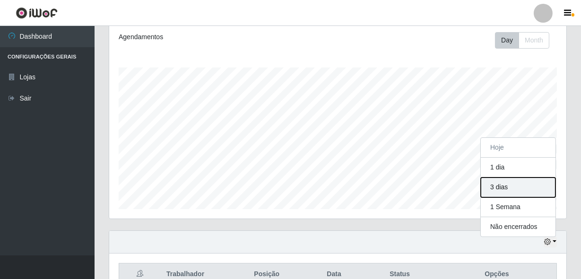
click at [497, 189] on button "3 dias" at bounding box center [518, 188] width 75 height 20
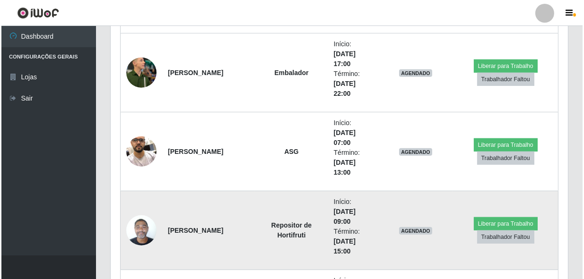
scroll to position [1204, 0]
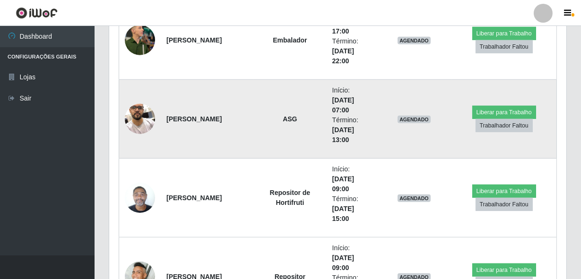
click at [139, 116] on img at bounding box center [140, 119] width 30 height 40
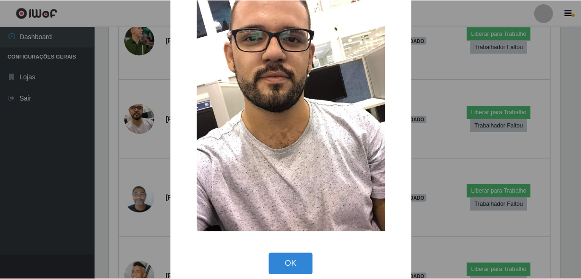
scroll to position [43, 0]
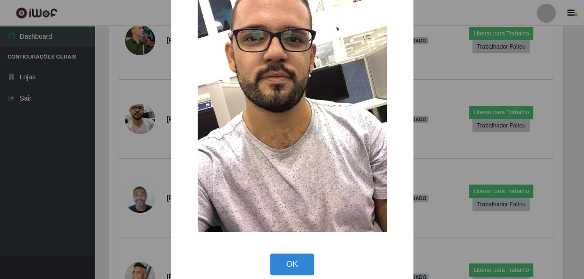
click at [295, 252] on div "OK Cancel" at bounding box center [292, 264] width 223 height 27
drag, startPoint x: 284, startPoint y: 263, endPoint x: 278, endPoint y: 265, distance: 6.0
click at [284, 264] on button "OK" at bounding box center [292, 265] width 44 height 22
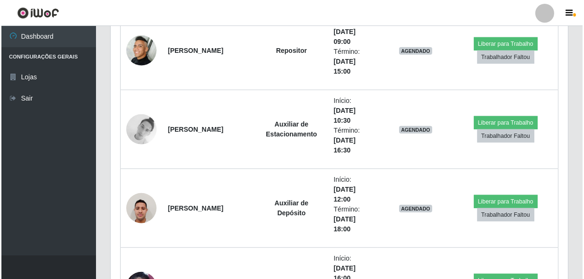
scroll to position [1504, 0]
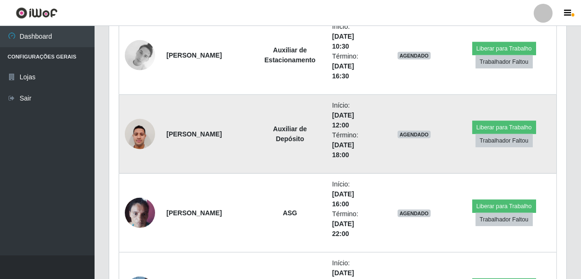
click at [136, 131] on img at bounding box center [140, 134] width 30 height 40
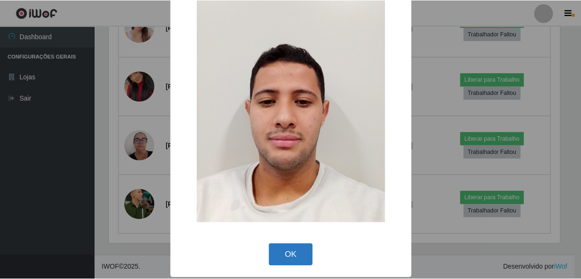
scroll to position [55, 0]
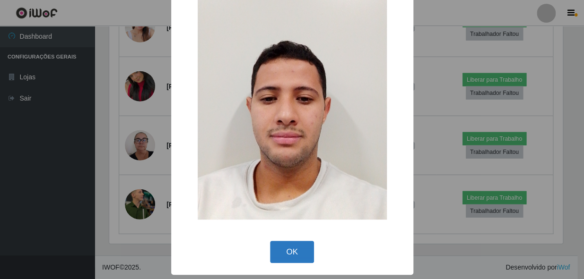
click at [293, 260] on button "OK" at bounding box center [292, 252] width 44 height 22
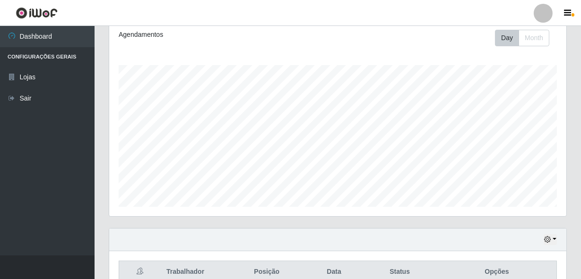
scroll to position [301, 0]
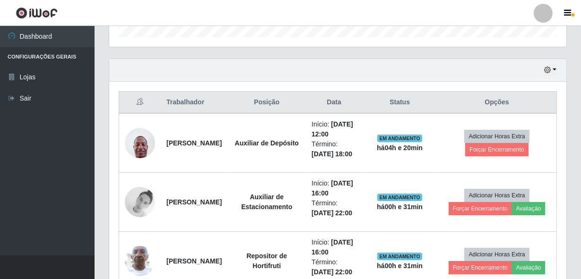
click at [543, 68] on div "Hoje 1 dia 3 dias 1 Semana Não encerrados" at bounding box center [337, 70] width 457 height 23
click at [547, 74] on button "button" at bounding box center [550, 70] width 13 height 11
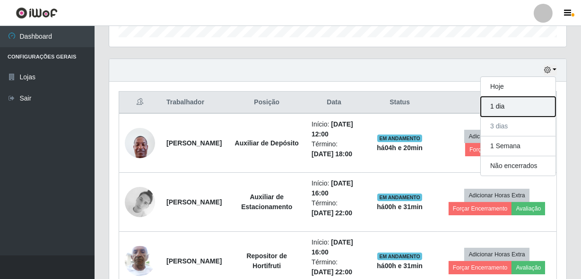
click at [502, 105] on button "1 dia" at bounding box center [518, 107] width 75 height 20
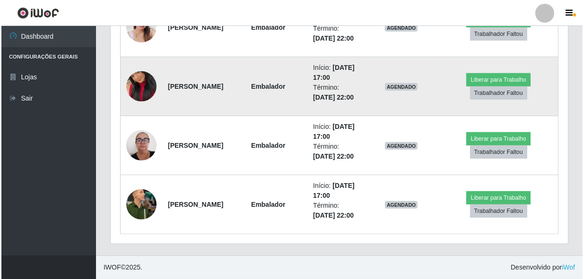
scroll to position [946, 0]
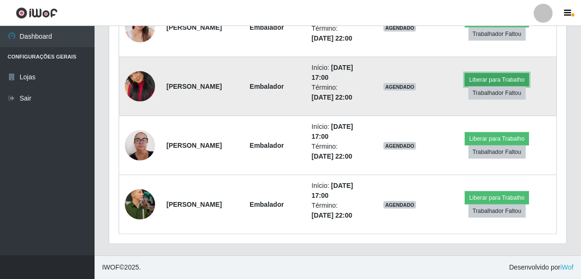
click at [506, 87] on button "Liberar para Trabalho" at bounding box center [497, 79] width 64 height 13
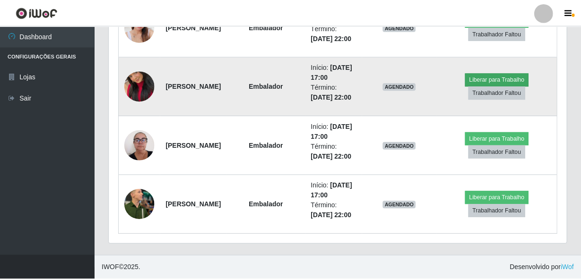
scroll to position [196, 453]
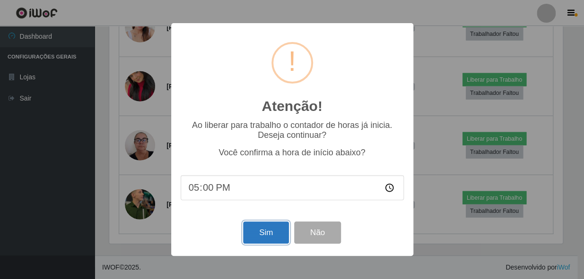
click at [259, 234] on button "Sim" at bounding box center [266, 233] width 46 height 22
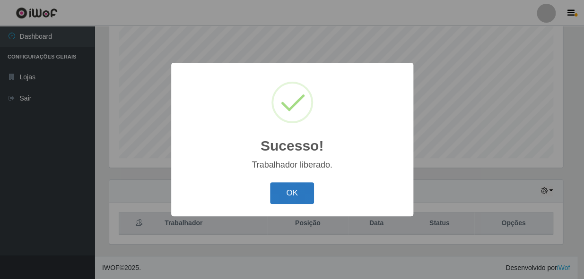
click at [301, 193] on button "OK" at bounding box center [292, 194] width 44 height 22
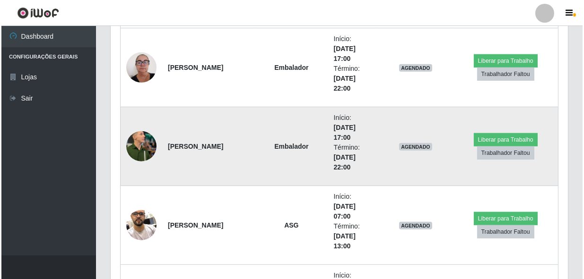
scroll to position [1082, 0]
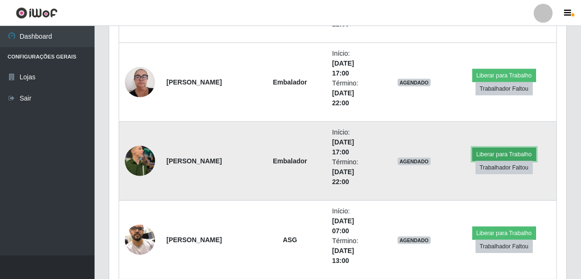
click at [492, 153] on button "Liberar para Trabalho" at bounding box center [504, 154] width 64 height 13
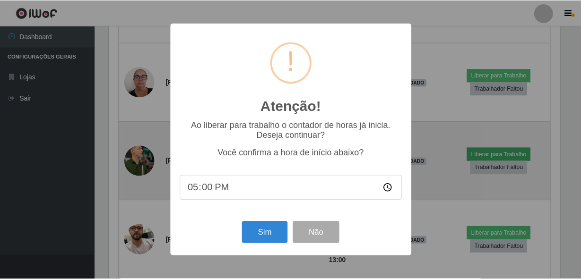
scroll to position [196, 453]
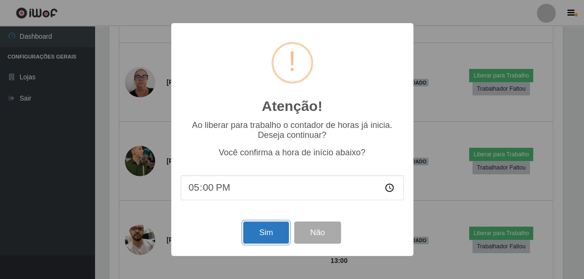
click at [259, 233] on button "Sim" at bounding box center [266, 233] width 46 height 22
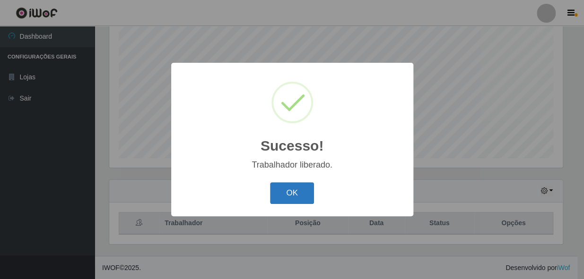
click at [286, 193] on button "OK" at bounding box center [292, 194] width 44 height 22
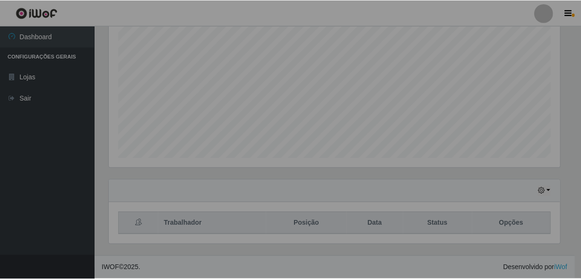
scroll to position [196, 457]
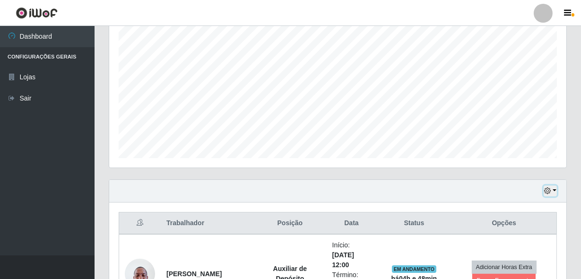
drag, startPoint x: 546, startPoint y: 195, endPoint x: 546, endPoint y: 187, distance: 7.6
click at [546, 195] on button "button" at bounding box center [550, 191] width 13 height 11
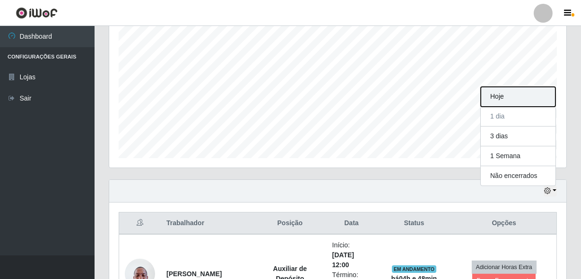
click at [504, 100] on button "Hoje" at bounding box center [518, 97] width 75 height 20
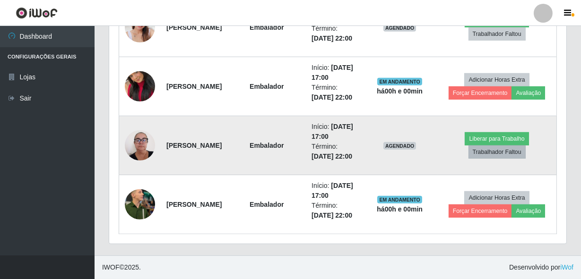
scroll to position [953, 0]
click at [490, 146] on button "Liberar para Trabalho" at bounding box center [497, 138] width 64 height 13
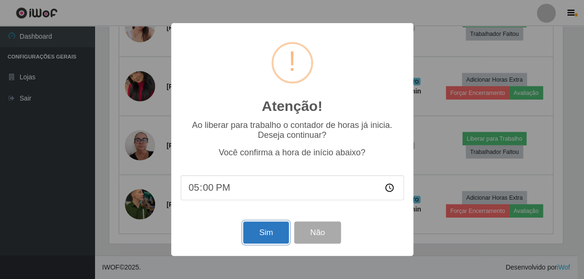
click at [269, 236] on button "Sim" at bounding box center [266, 233] width 46 height 22
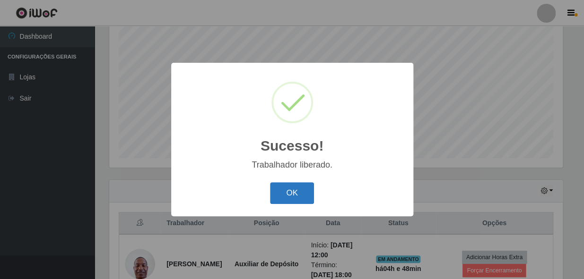
click at [301, 199] on button "OK" at bounding box center [292, 194] width 44 height 22
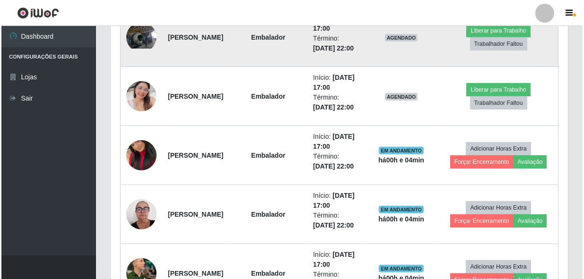
scroll to position [747, 0]
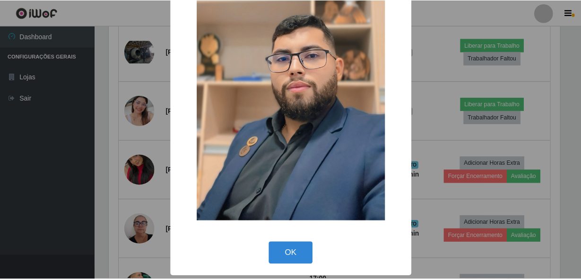
scroll to position [140, 0]
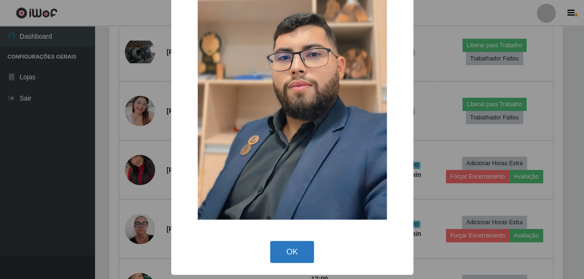
click at [288, 254] on button "OK" at bounding box center [292, 252] width 44 height 22
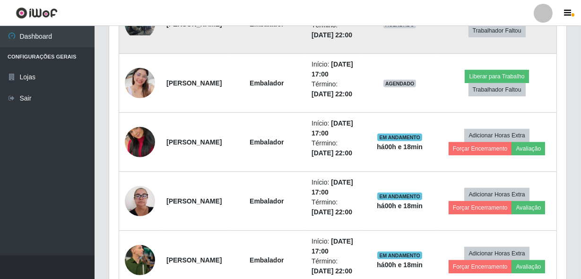
scroll to position [790, 0]
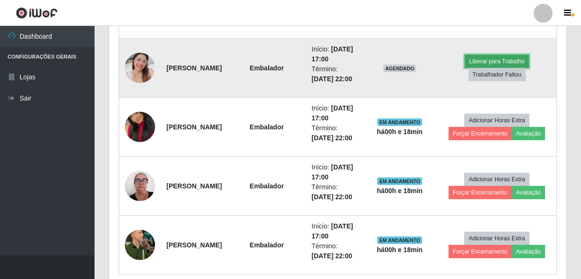
click at [515, 68] on button "Liberar para Trabalho" at bounding box center [497, 61] width 64 height 13
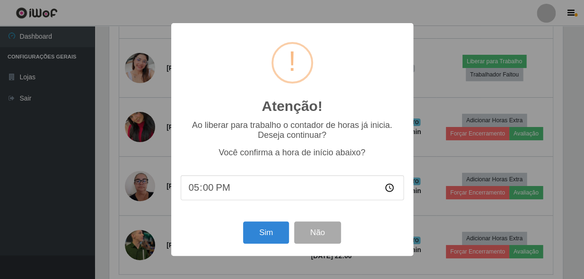
click at [239, 189] on input "17:00" at bounding box center [292, 187] width 223 height 25
click at [199, 199] on input "17:00" at bounding box center [292, 187] width 223 height 25
click at [206, 192] on input "17:00" at bounding box center [292, 187] width 223 height 25
type input "17:14"
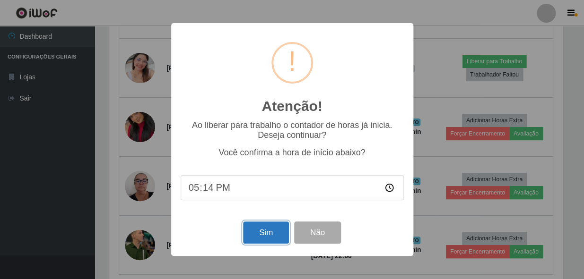
click at [271, 226] on button "Sim" at bounding box center [266, 233] width 46 height 22
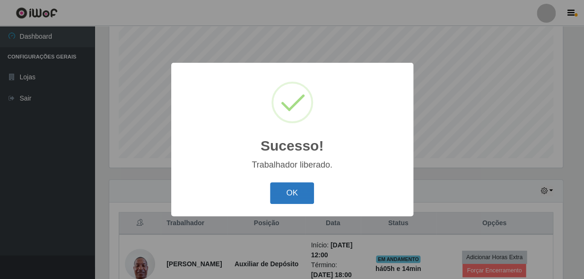
click at [286, 196] on button "OK" at bounding box center [292, 194] width 44 height 22
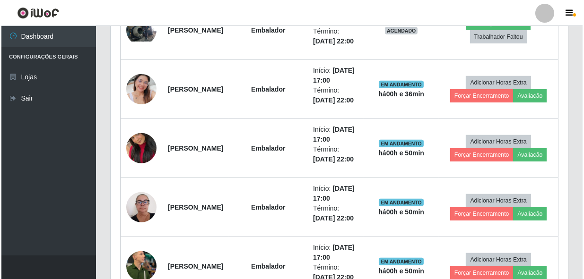
scroll to position [781, 0]
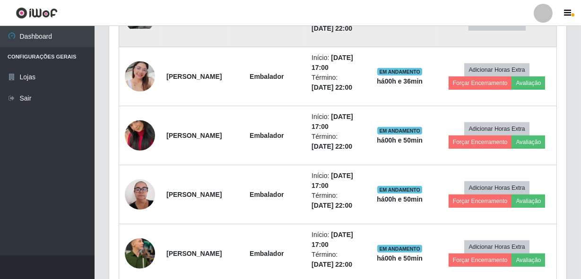
click at [134, 29] on img at bounding box center [140, 17] width 30 height 23
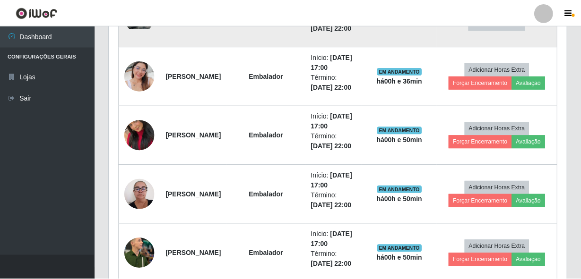
scroll to position [196, 453]
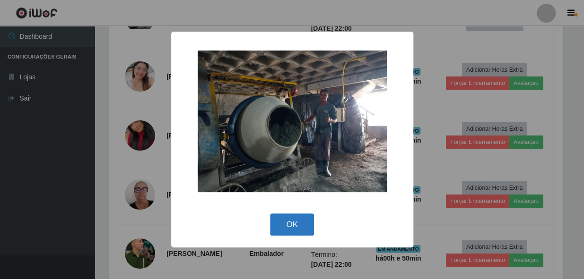
click at [312, 216] on button "OK" at bounding box center [292, 225] width 44 height 22
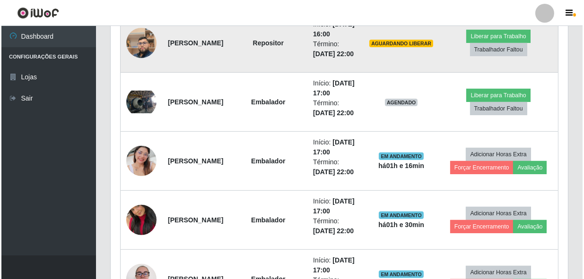
scroll to position [704, 0]
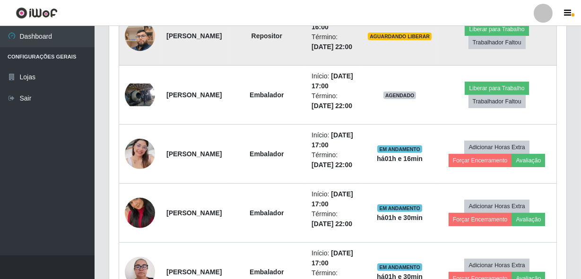
click at [147, 63] on img at bounding box center [140, 36] width 30 height 54
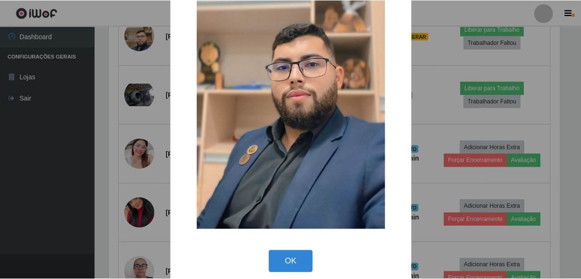
scroll to position [140, 0]
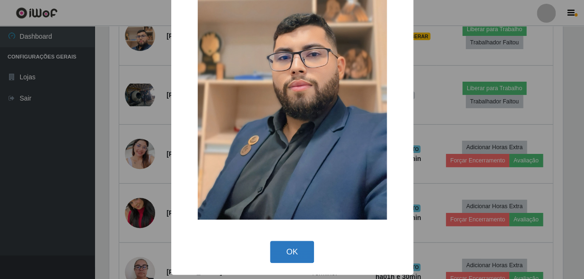
click at [293, 246] on button "OK" at bounding box center [292, 252] width 44 height 22
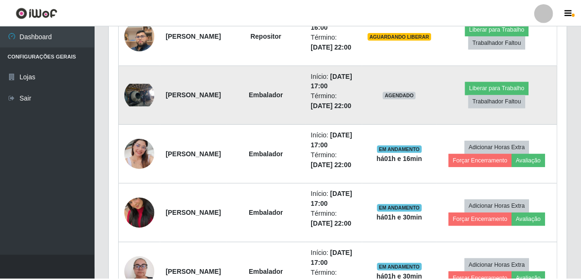
scroll to position [196, 457]
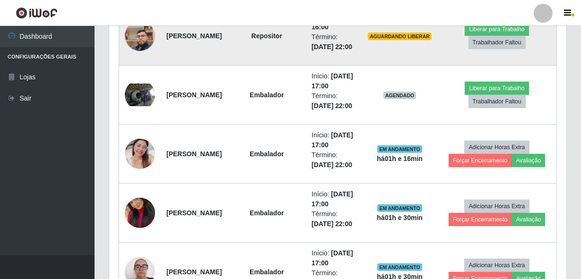
drag, startPoint x: 216, startPoint y: 150, endPoint x: 160, endPoint y: 142, distance: 56.4
click at [160, 66] on tr "[PERSON_NAME] Repositor Início: [DATE] 16:00 Término: [DATE] 22:00 AGUARDANDO L…" at bounding box center [338, 36] width 438 height 59
click at [252, 66] on td "Repositor" at bounding box center [266, 36] width 79 height 59
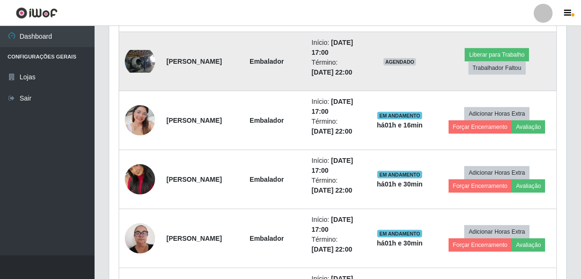
scroll to position [790, 0]
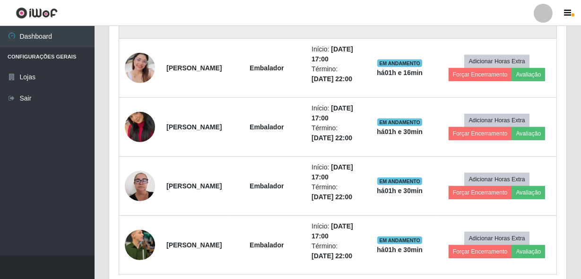
drag, startPoint x: 236, startPoint y: 142, endPoint x: 178, endPoint y: 132, distance: 59.1
click at [178, 39] on td "[PERSON_NAME]" at bounding box center [194, 9] width 67 height 59
click at [174, 13] on strong "[PERSON_NAME]" at bounding box center [193, 9] width 55 height 8
drag, startPoint x: 193, startPoint y: 185, endPoint x: 199, endPoint y: 132, distance: 53.7
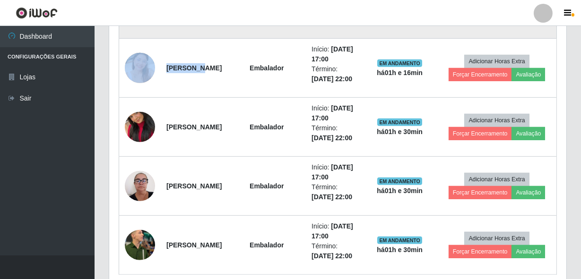
drag, startPoint x: 199, startPoint y: 132, endPoint x: 195, endPoint y: 156, distance: 23.9
click at [195, 39] on td "[PERSON_NAME]" at bounding box center [194, 9] width 67 height 59
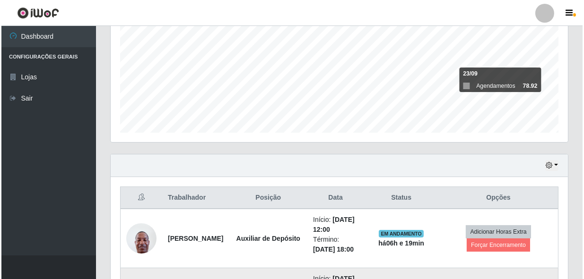
scroll to position [317, 0]
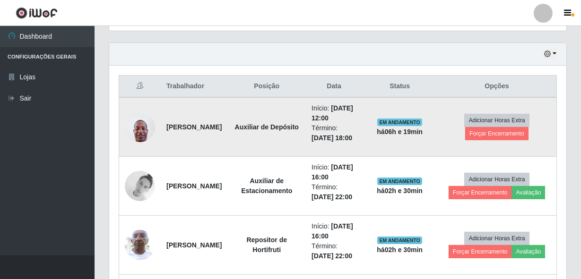
click at [142, 138] on img at bounding box center [140, 127] width 30 height 40
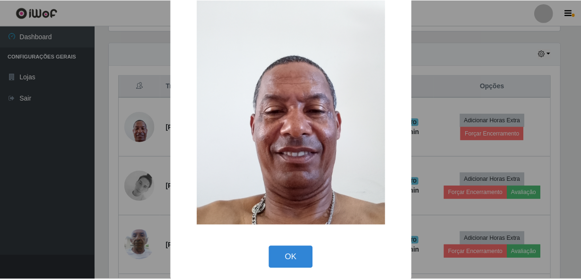
scroll to position [55, 0]
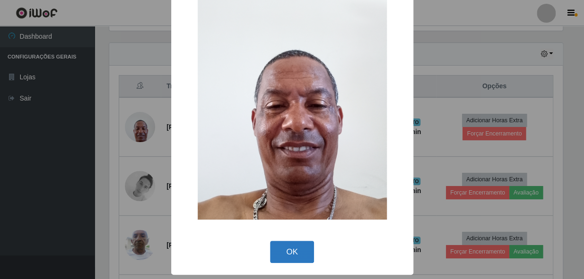
click at [291, 253] on button "OK" at bounding box center [292, 252] width 44 height 22
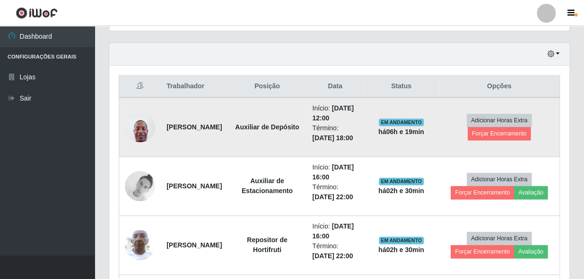
scroll to position [196, 457]
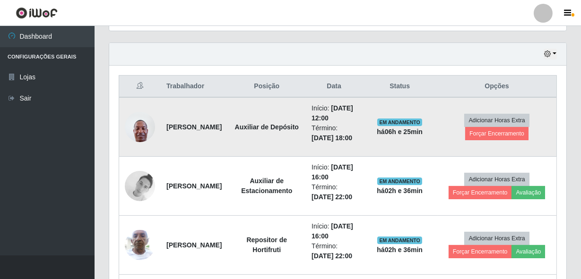
click at [135, 139] on img at bounding box center [140, 127] width 30 height 40
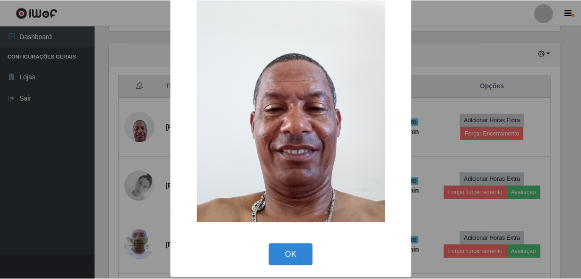
scroll to position [55, 0]
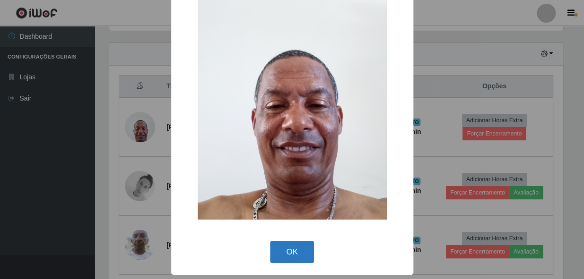
click at [289, 258] on button "OK" at bounding box center [292, 252] width 44 height 22
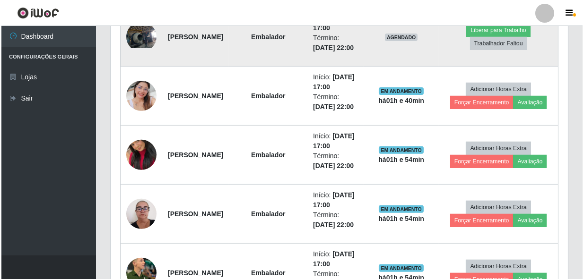
scroll to position [688, 0]
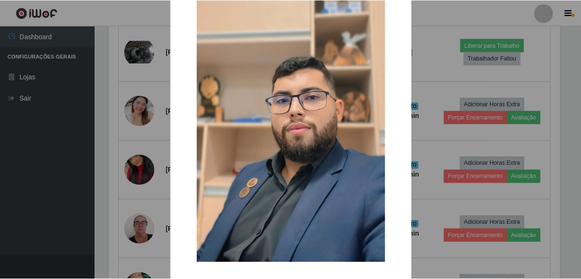
scroll to position [140, 0]
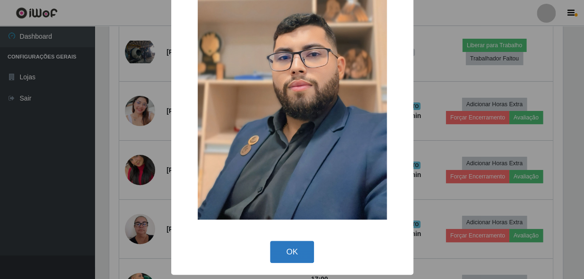
click at [288, 255] on button "OK" at bounding box center [292, 252] width 44 height 22
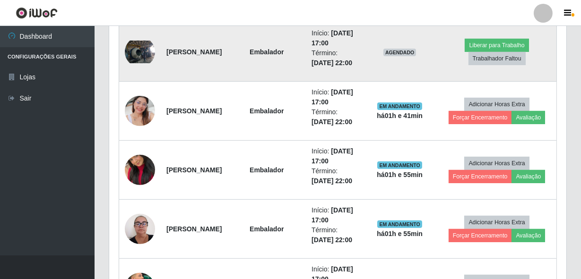
scroll to position [645, 0]
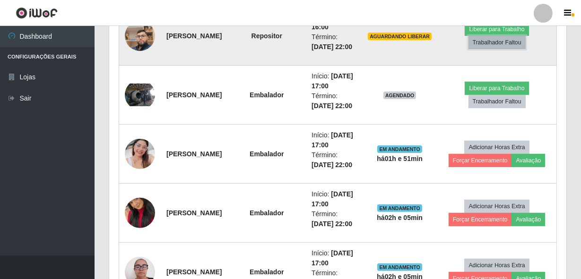
click at [501, 49] on button "Trabalhador Faltou" at bounding box center [497, 42] width 57 height 13
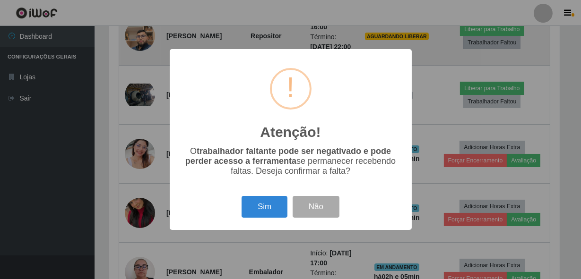
scroll to position [196, 453]
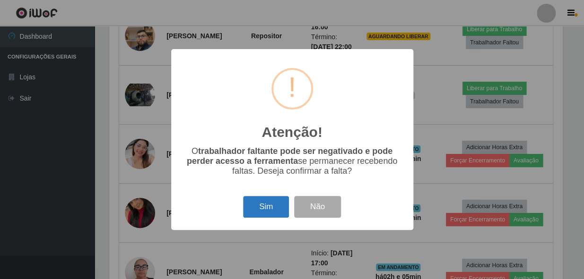
click at [265, 205] on button "Sim" at bounding box center [266, 207] width 46 height 22
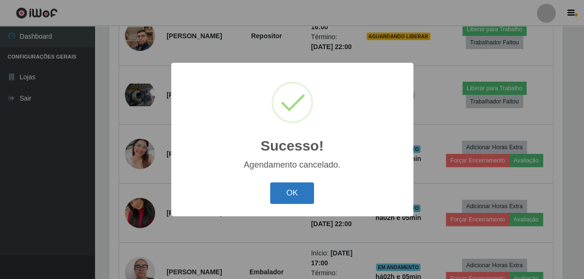
click at [300, 196] on button "OK" at bounding box center [292, 194] width 44 height 22
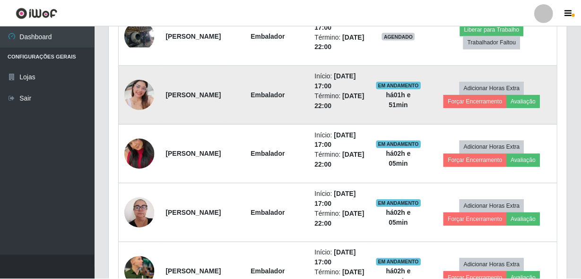
scroll to position [196, 457]
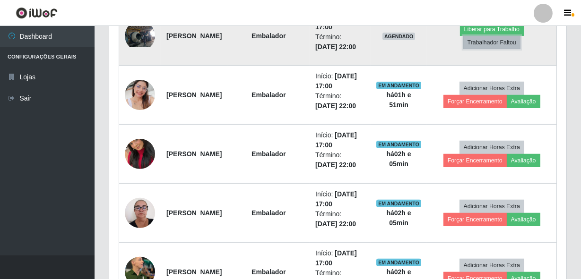
click at [490, 49] on button "Trabalhador Faltou" at bounding box center [491, 42] width 57 height 13
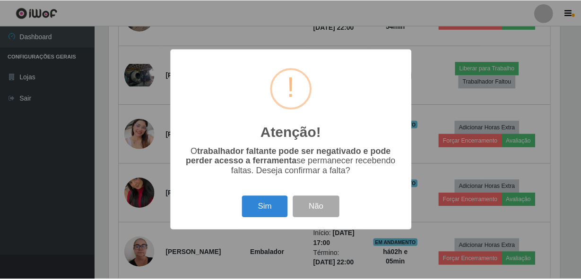
scroll to position [196, 453]
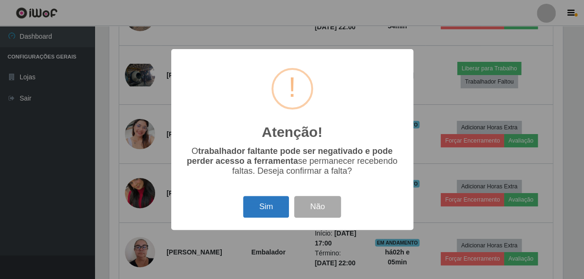
click at [267, 206] on button "Sim" at bounding box center [266, 207] width 46 height 22
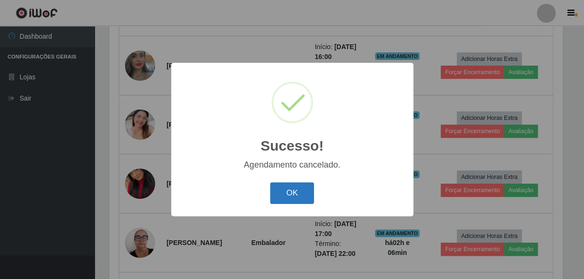
click at [312, 202] on button "OK" at bounding box center [292, 194] width 44 height 22
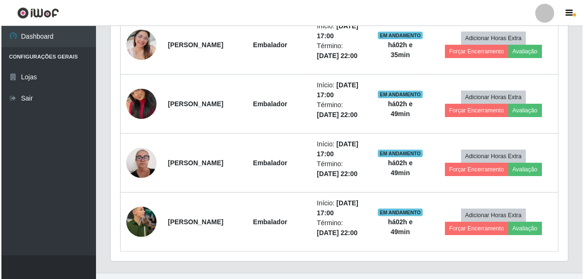
scroll to position [652, 0]
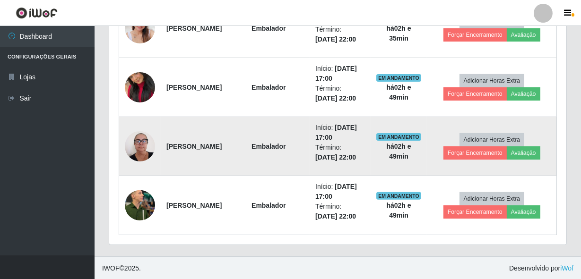
click at [136, 147] on img at bounding box center [140, 146] width 30 height 40
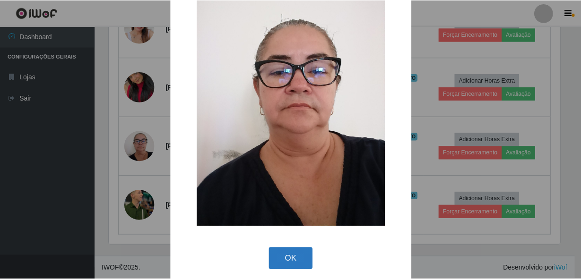
scroll to position [55, 0]
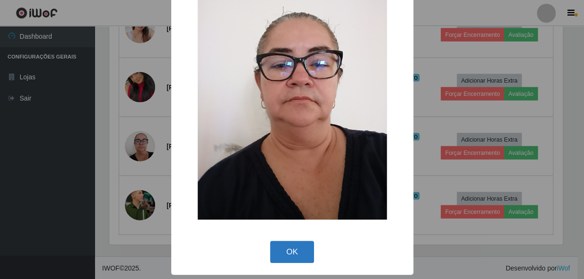
click at [301, 258] on button "OK" at bounding box center [292, 252] width 44 height 22
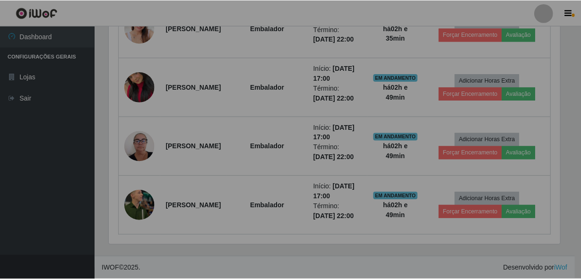
scroll to position [196, 457]
